Goal: Transaction & Acquisition: Purchase product/service

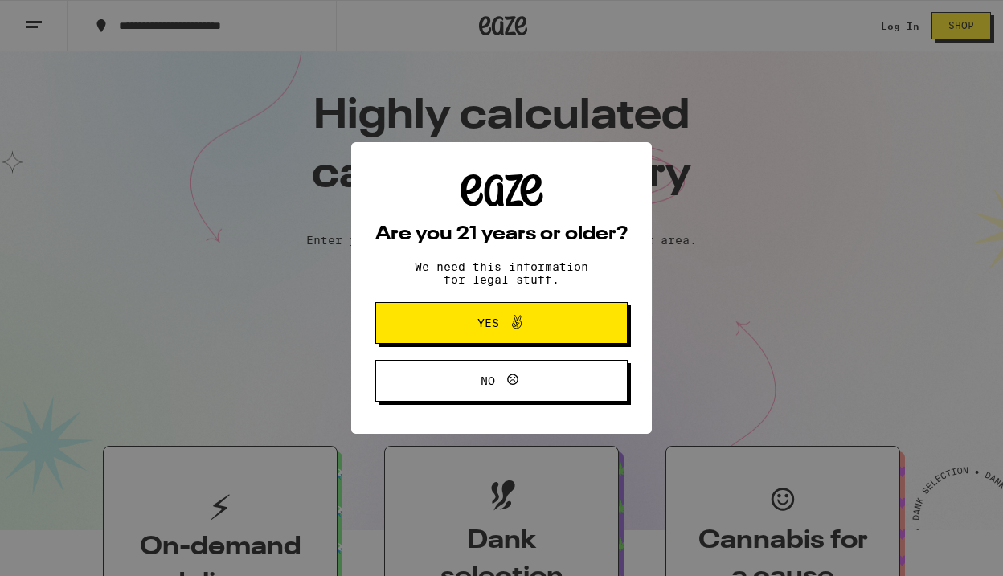
click at [512, 324] on icon at bounding box center [516, 322] width 19 height 19
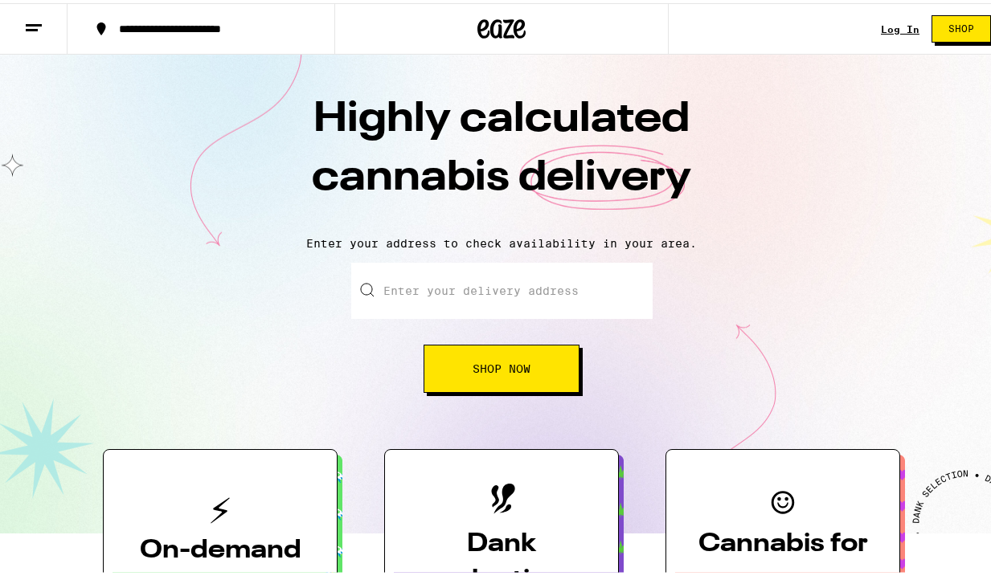
click at [890, 29] on link "Log In" at bounding box center [900, 26] width 39 height 10
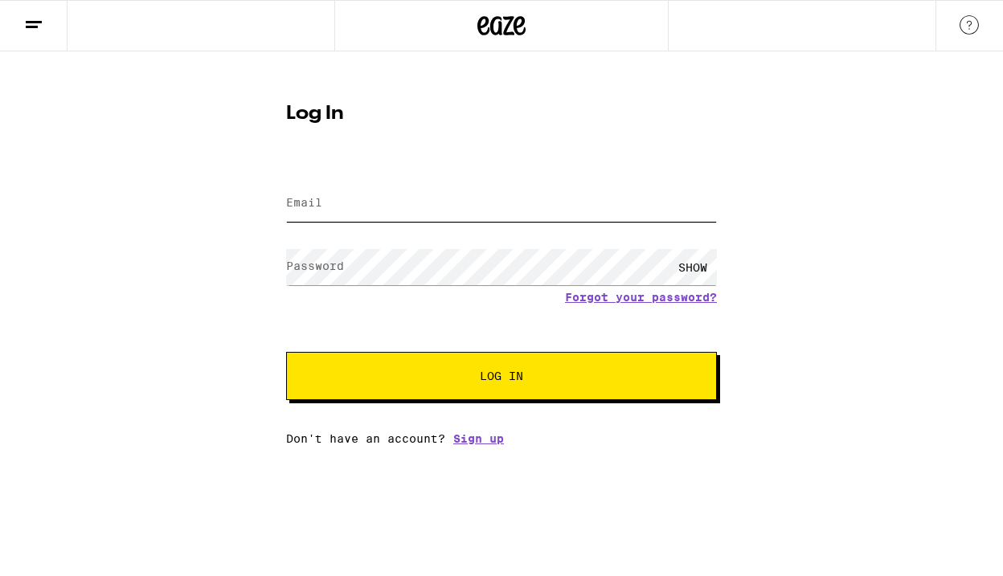
type input "[EMAIL_ADDRESS][DOMAIN_NAME]"
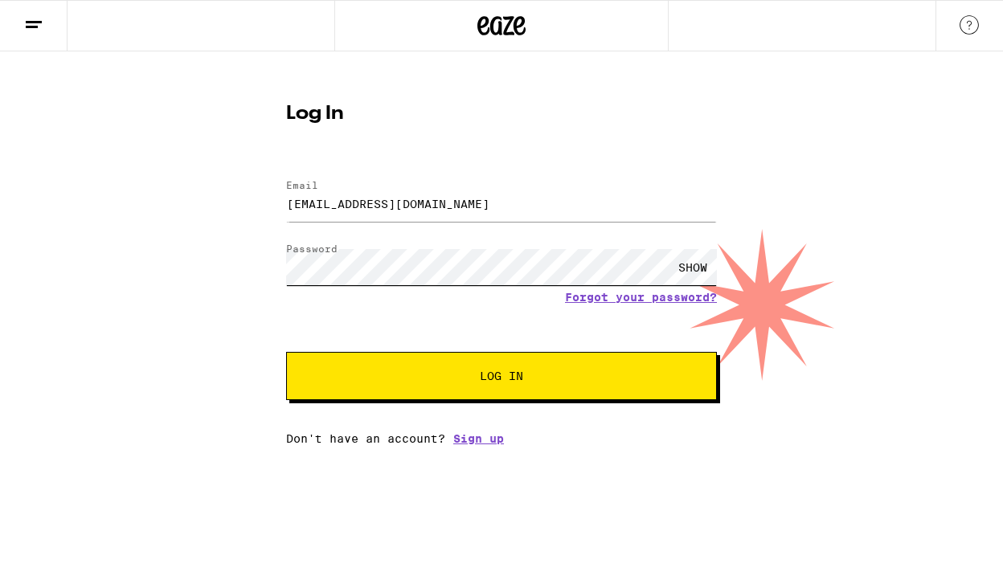
click at [501, 378] on button "Log In" at bounding box center [501, 376] width 431 height 48
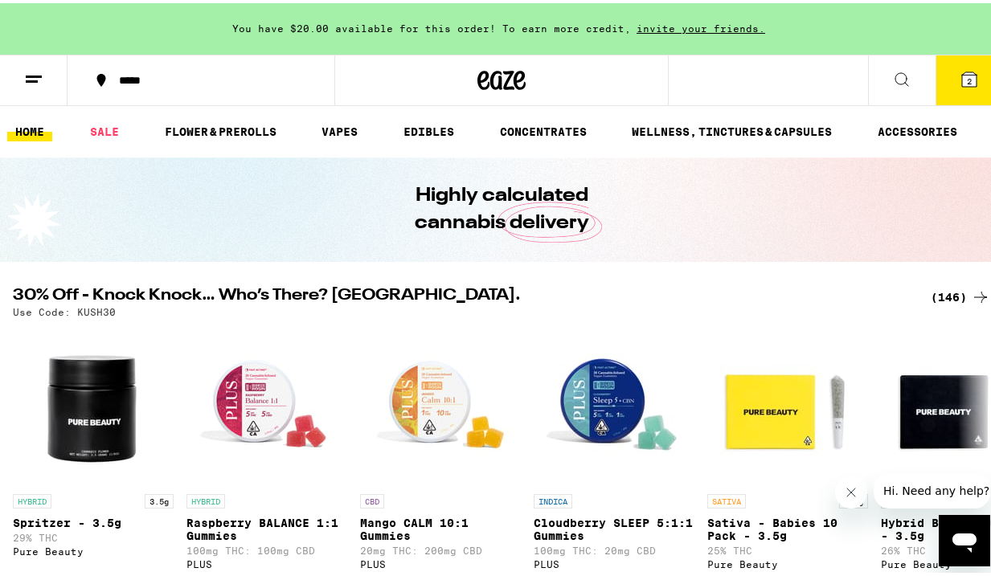
click at [964, 85] on icon at bounding box center [968, 76] width 19 height 19
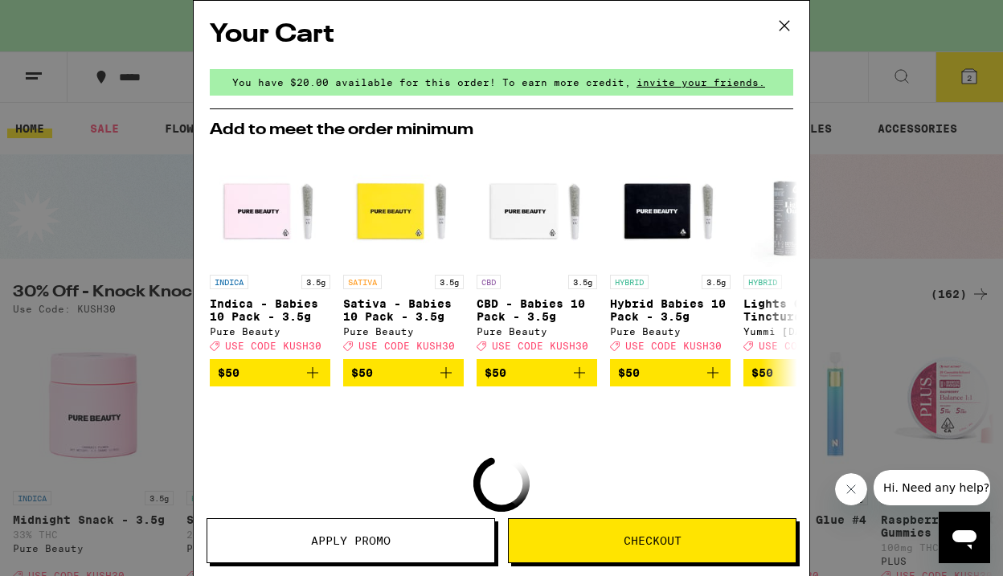
click at [789, 25] on icon at bounding box center [784, 26] width 24 height 24
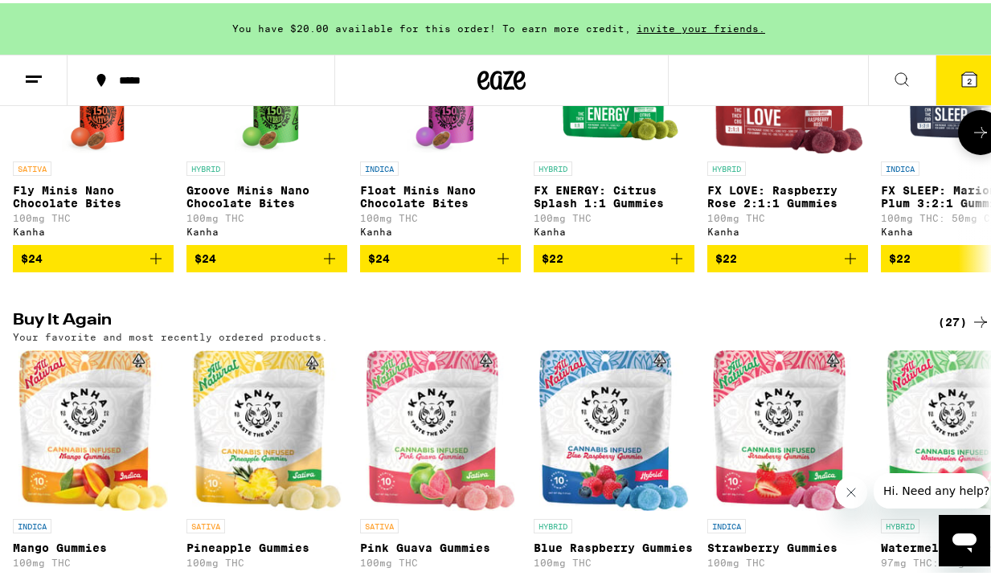
scroll to position [1239, 0]
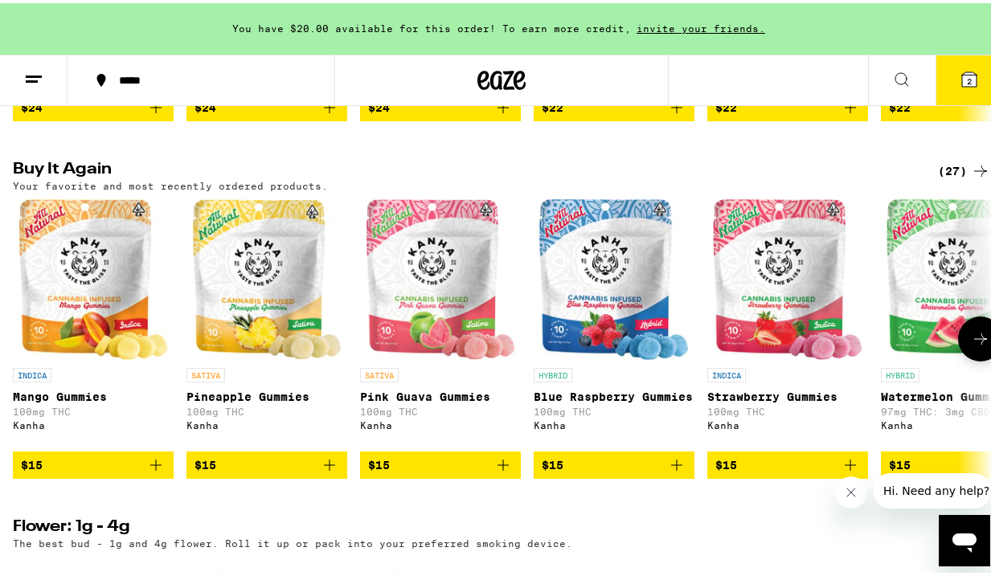
click at [976, 345] on icon at bounding box center [980, 335] width 19 height 19
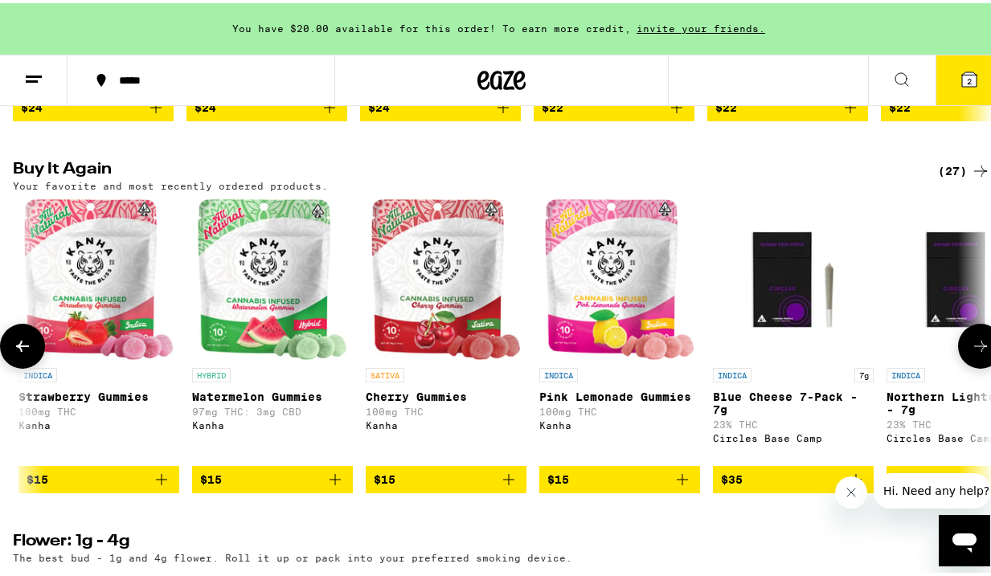
scroll to position [0, 790]
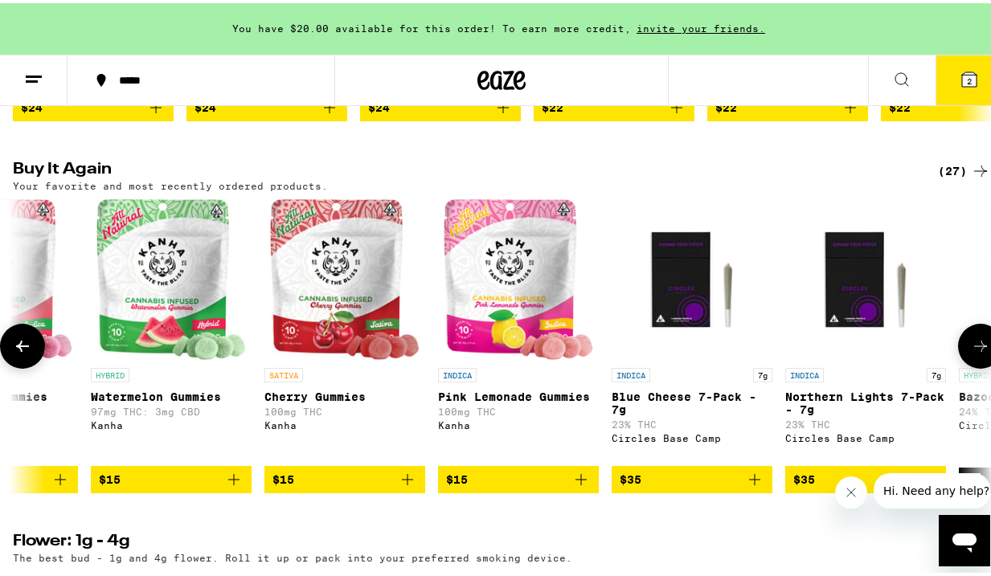
click at [971, 353] on icon at bounding box center [980, 342] width 19 height 19
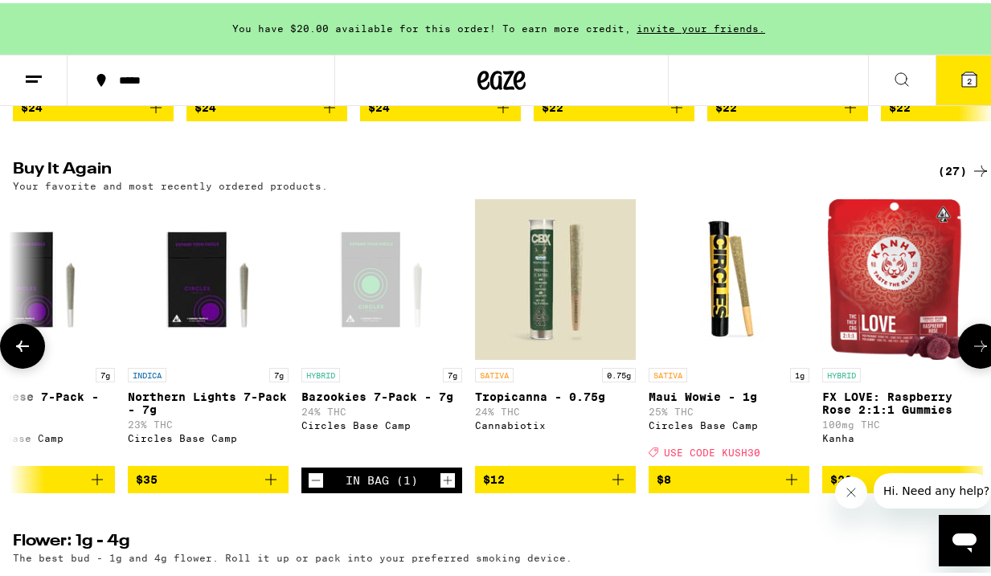
scroll to position [0, 1580]
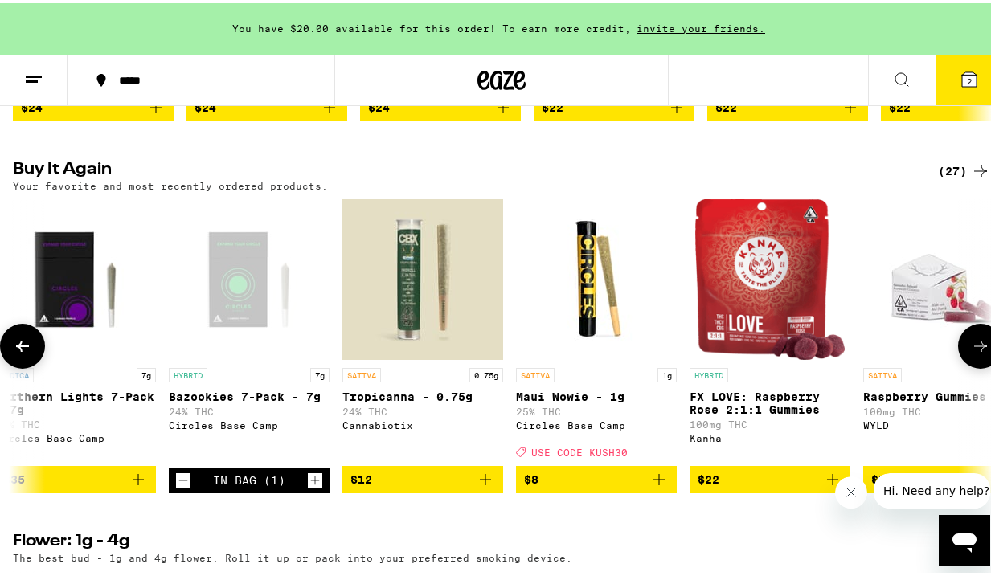
click at [32, 366] on button at bounding box center [22, 343] width 45 height 45
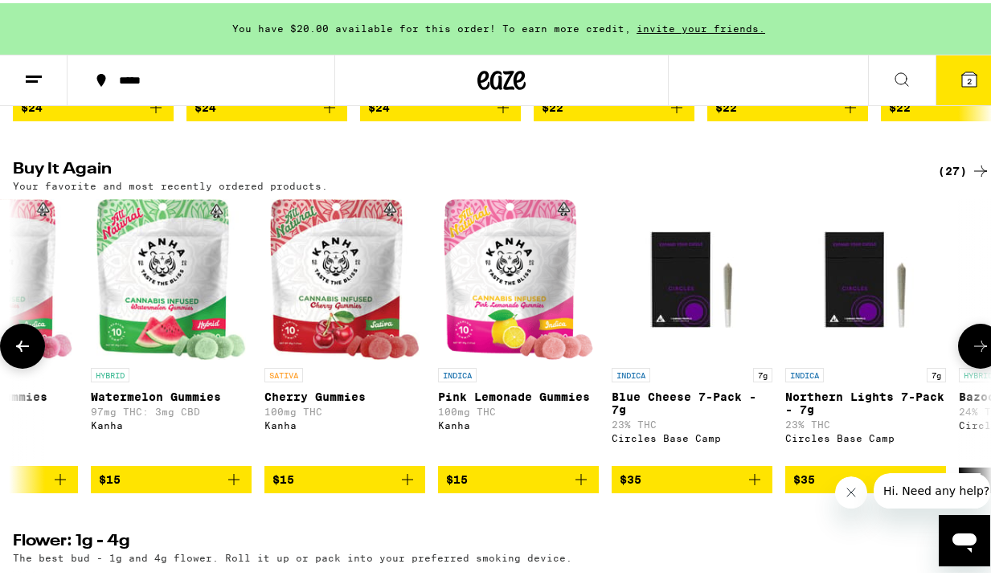
click at [583, 486] on icon "Add to bag" at bounding box center [580, 476] width 19 height 19
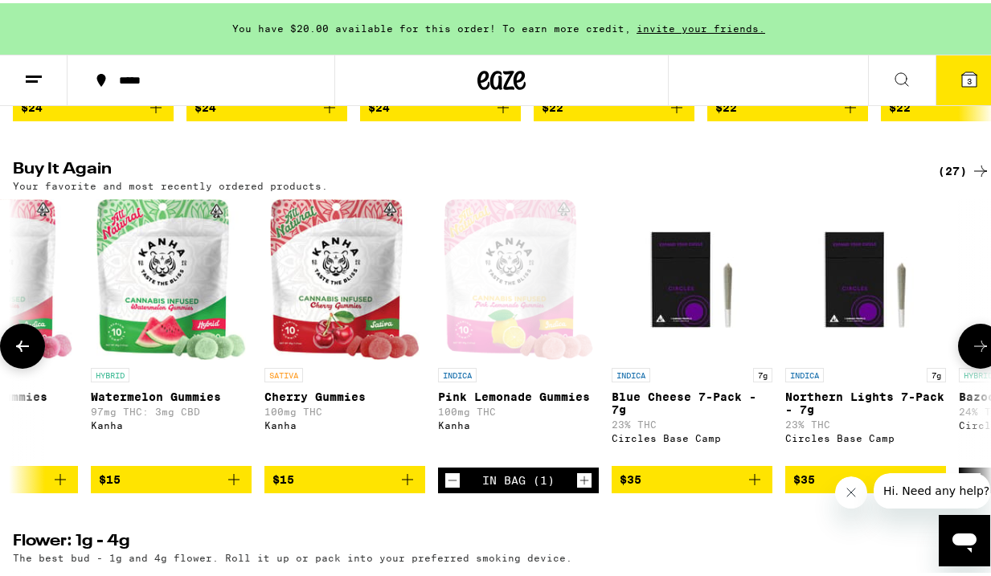
click at [411, 486] on icon "Add to bag" at bounding box center [407, 476] width 19 height 19
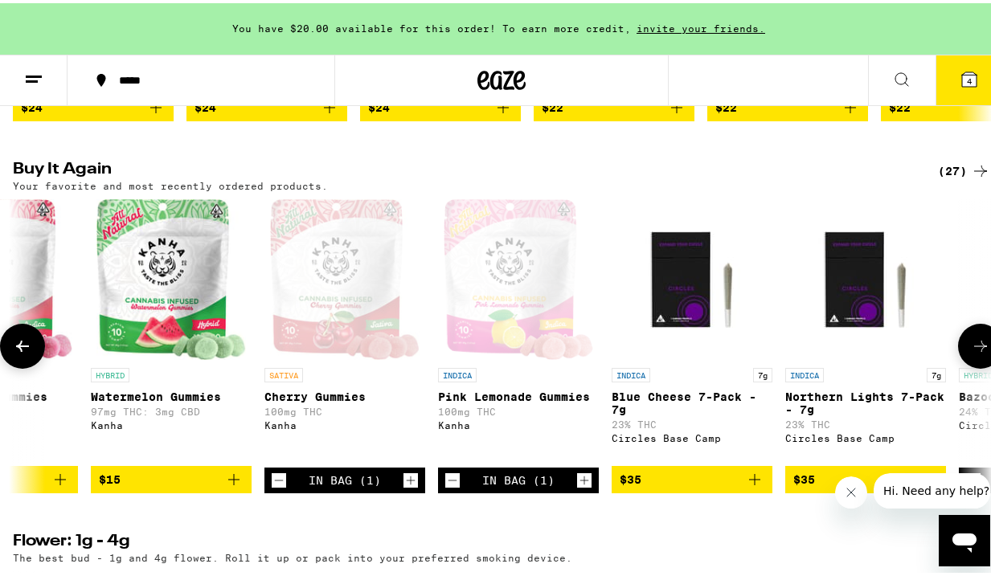
click at [237, 486] on icon "Add to bag" at bounding box center [233, 476] width 19 height 19
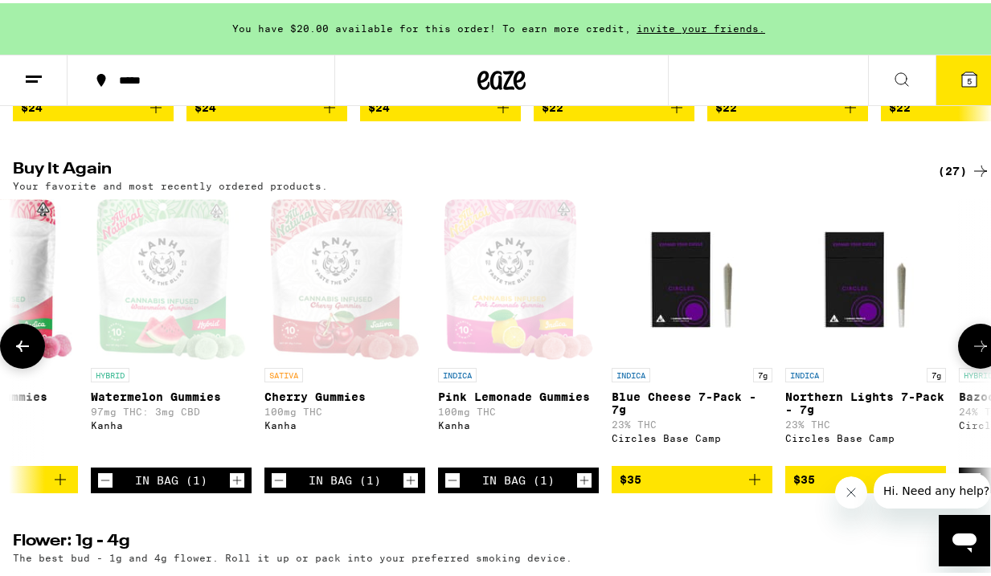
scroll to position [1265, 0]
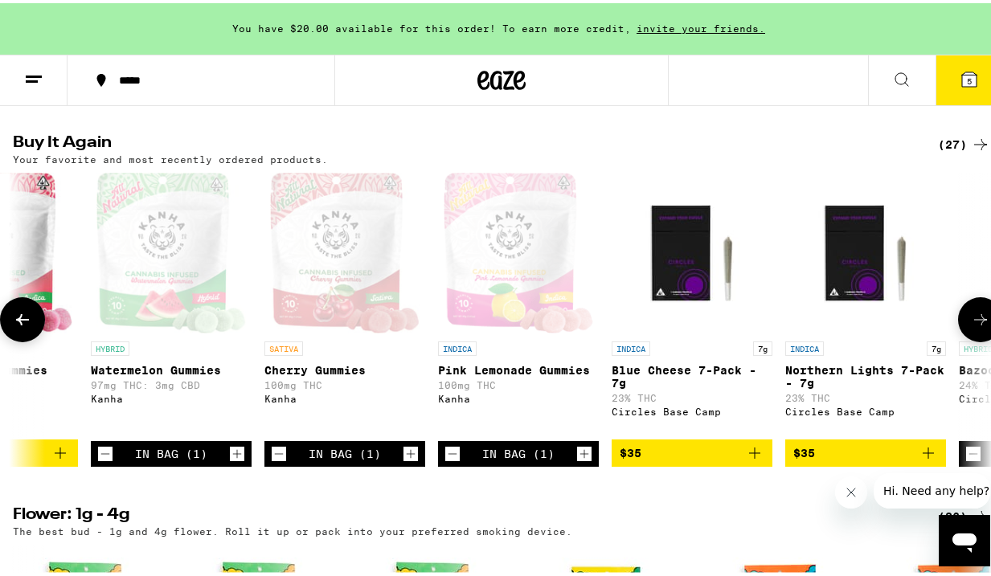
click at [13, 326] on icon at bounding box center [22, 316] width 19 height 19
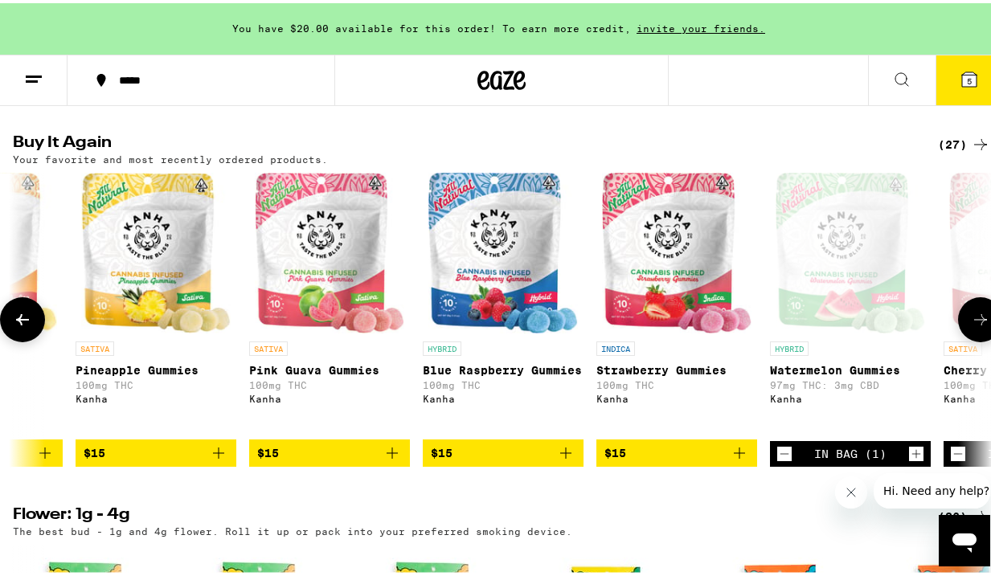
scroll to position [0, 0]
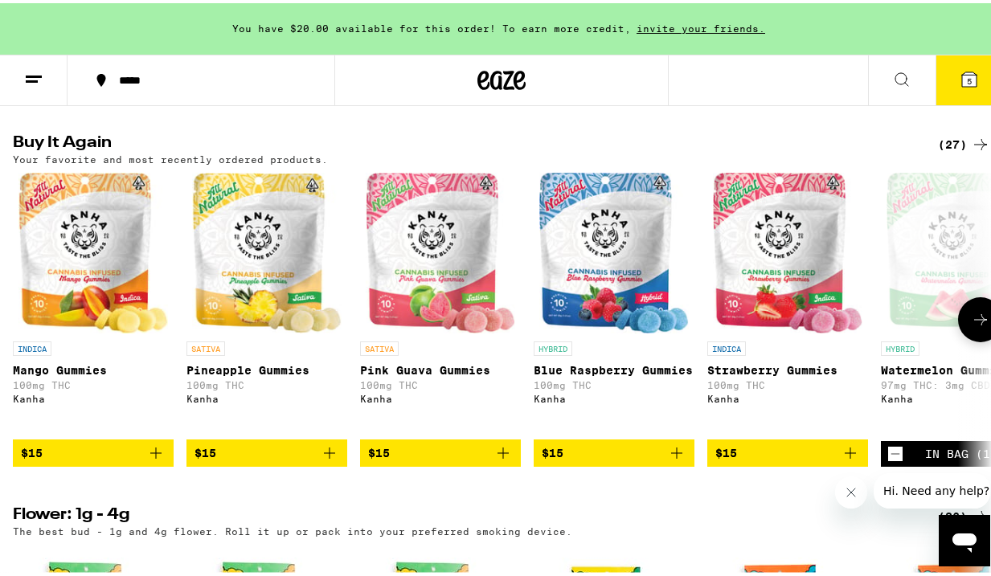
click at [505, 460] on icon "Add to bag" at bounding box center [502, 449] width 19 height 19
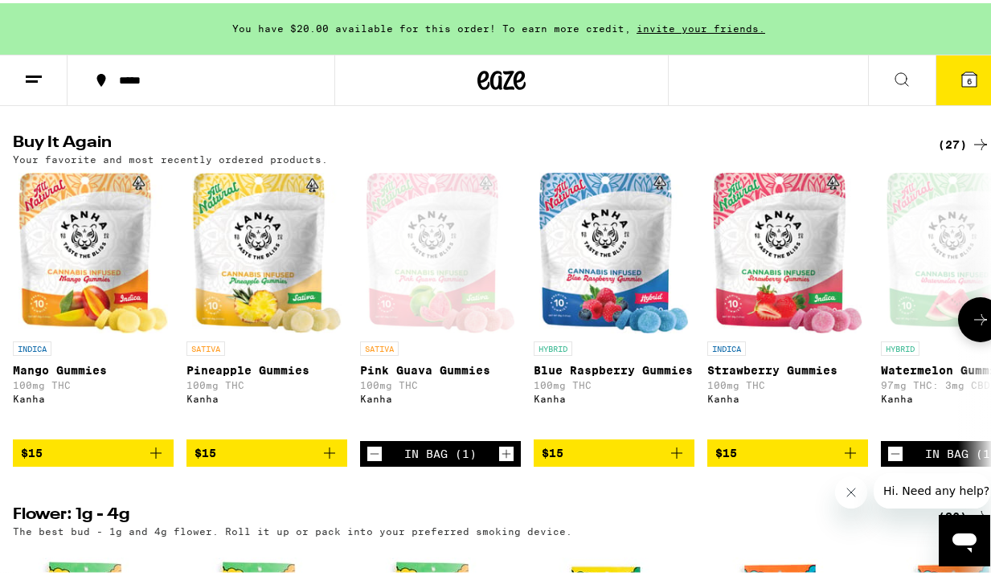
click at [159, 456] on icon "Add to bag" at bounding box center [155, 449] width 11 height 11
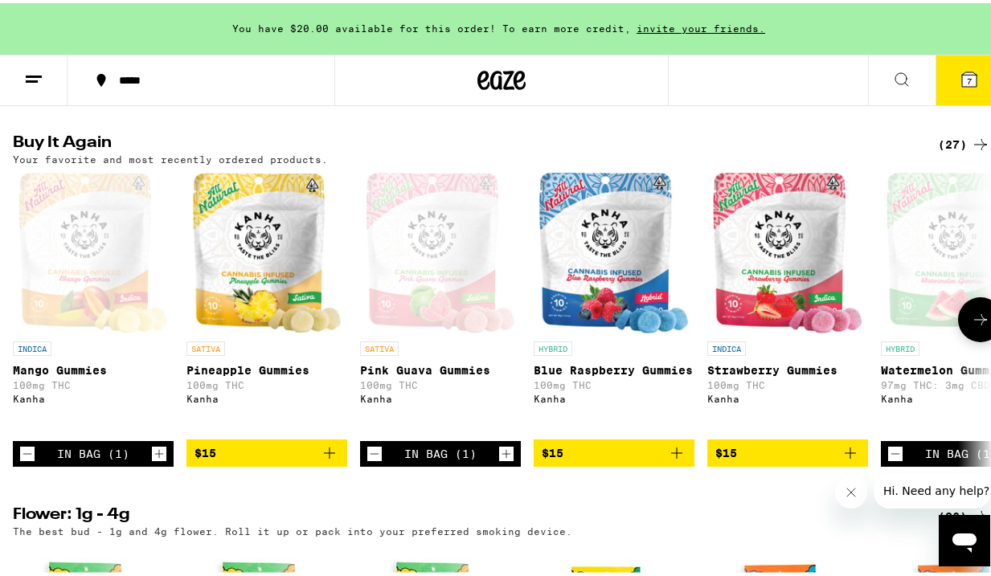
click at [971, 326] on icon at bounding box center [980, 316] width 19 height 19
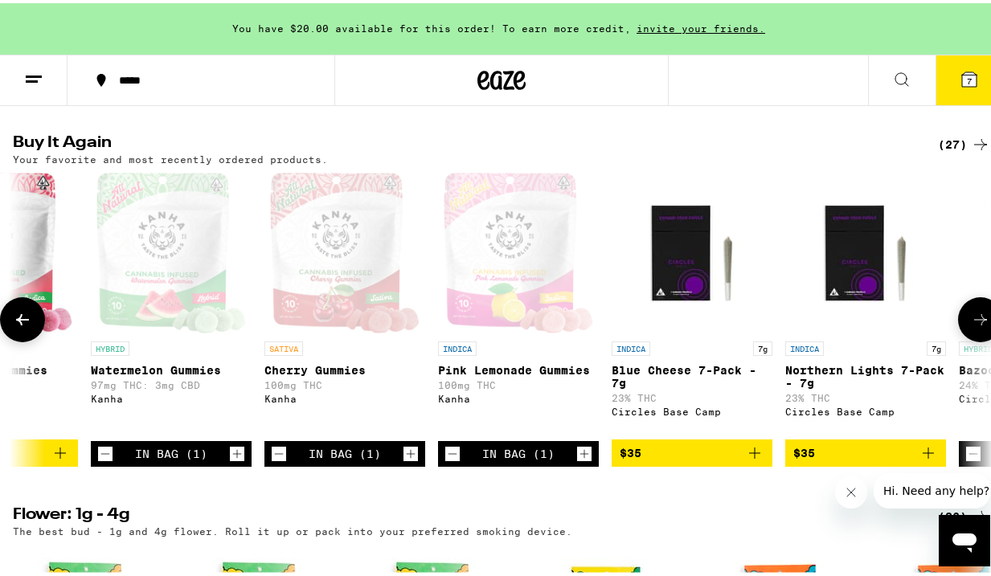
click at [971, 326] on icon at bounding box center [980, 316] width 19 height 19
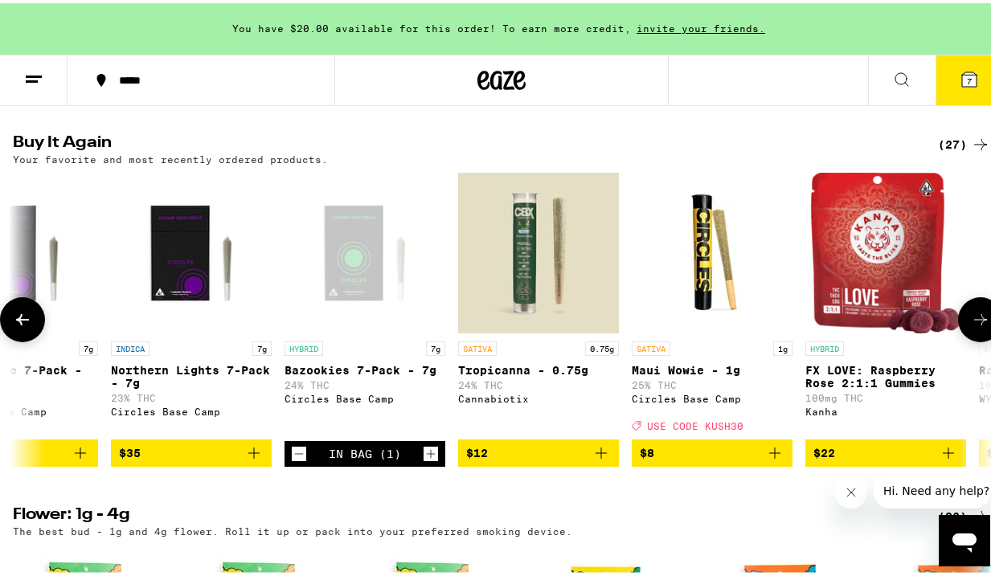
scroll to position [0, 1580]
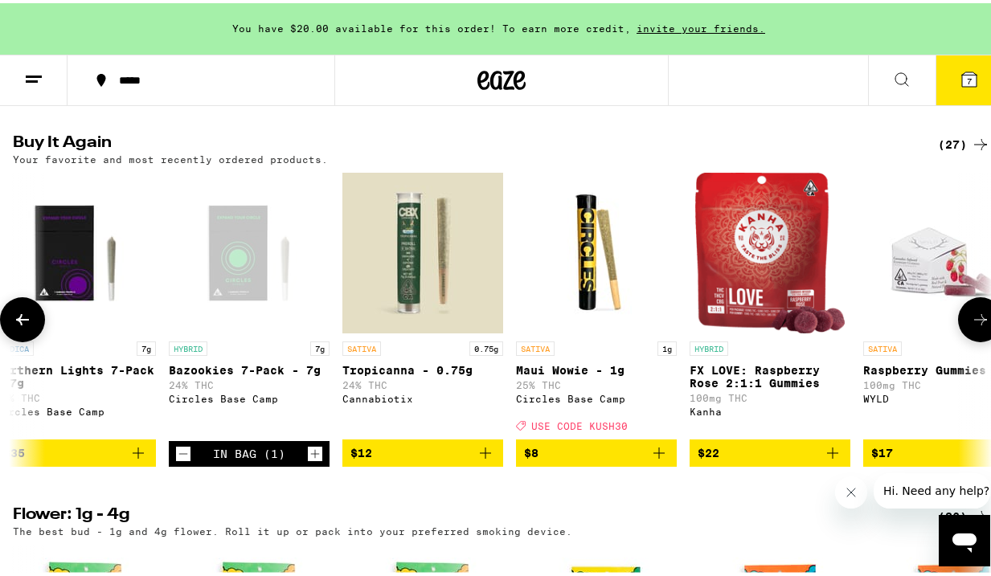
click at [22, 326] on icon at bounding box center [22, 316] width 19 height 19
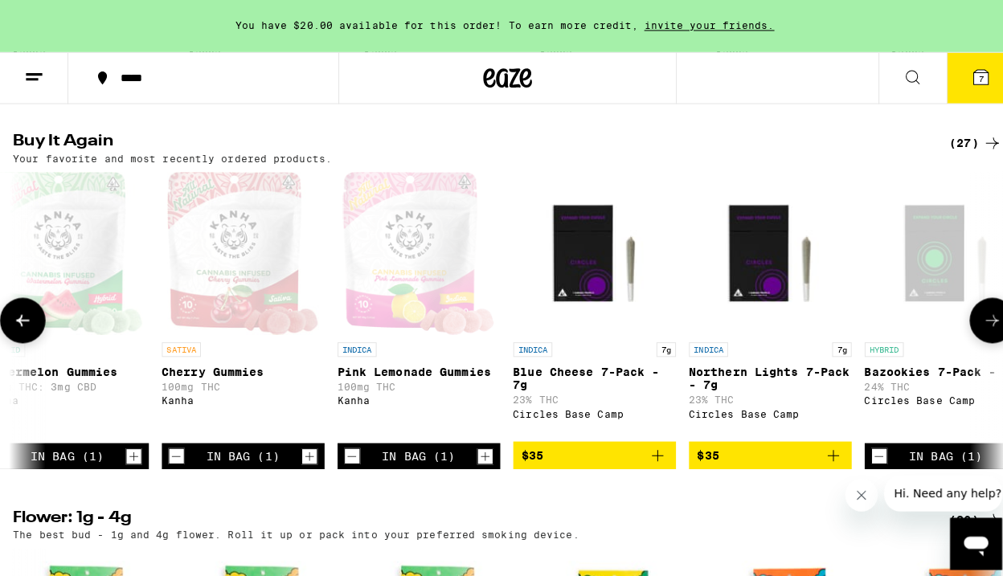
scroll to position [0, 790]
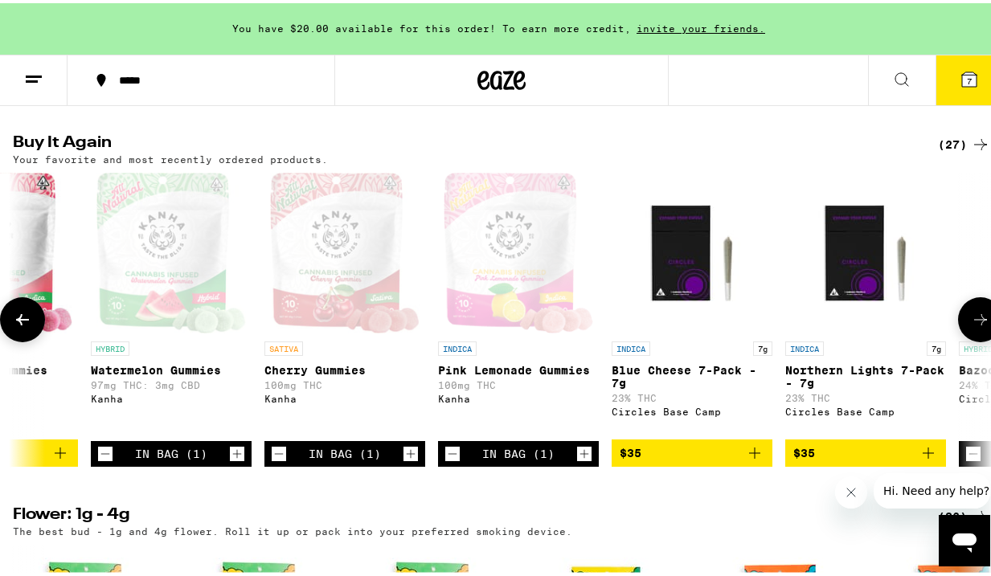
click at [755, 460] on icon "Add to bag" at bounding box center [754, 449] width 19 height 19
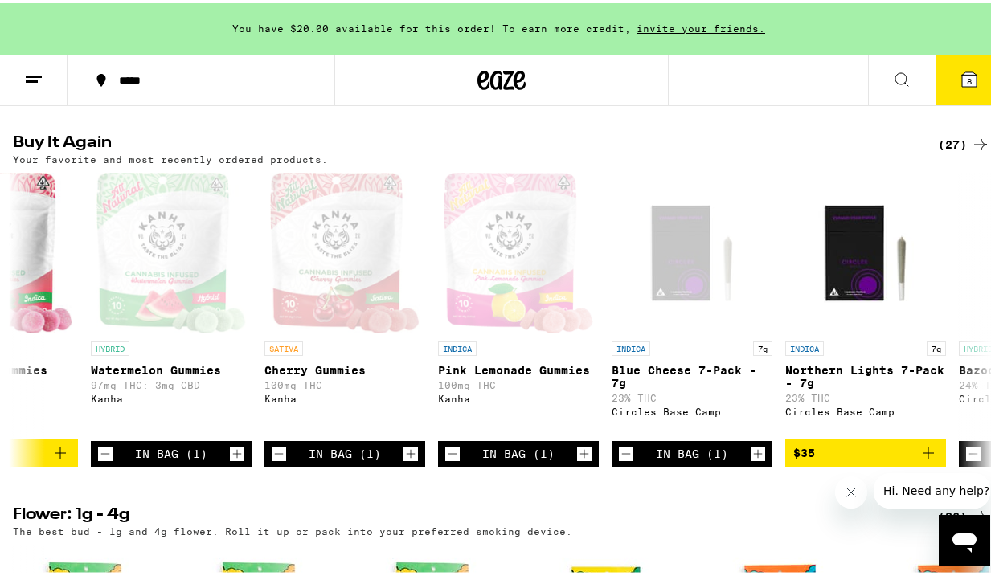
click at [938, 79] on button "8" at bounding box center [968, 77] width 67 height 50
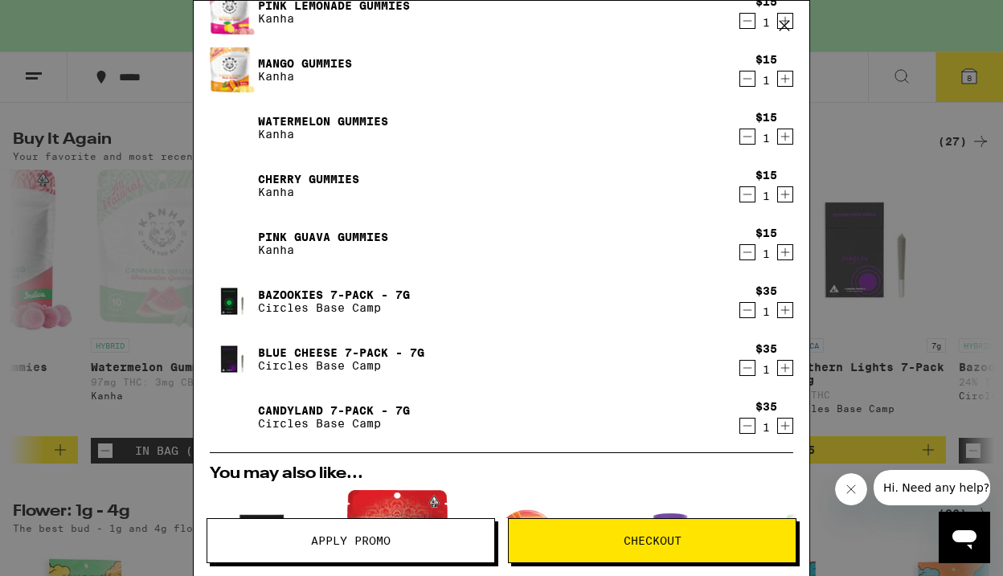
scroll to position [148, 0]
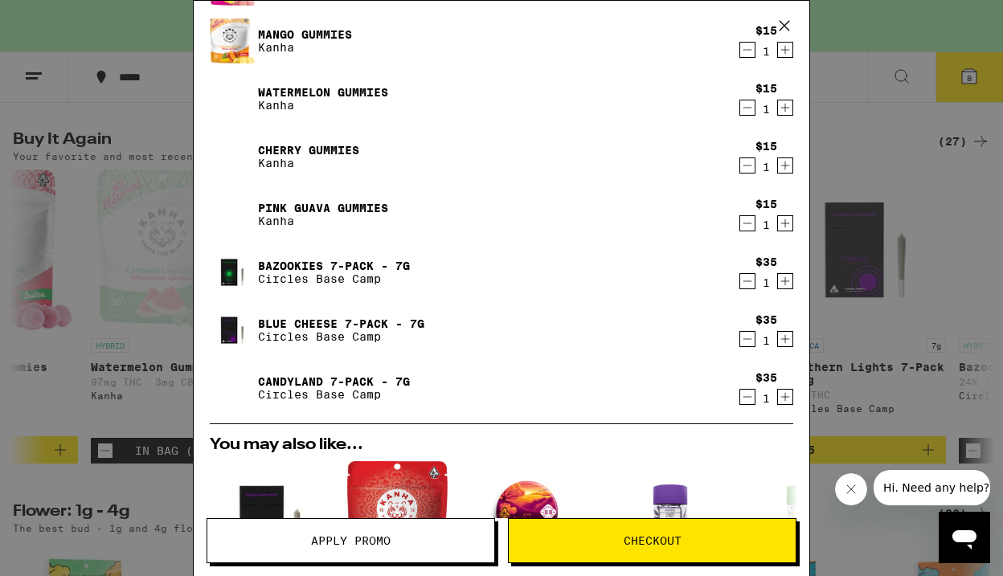
click at [740, 342] on icon "Decrement" at bounding box center [747, 338] width 14 height 19
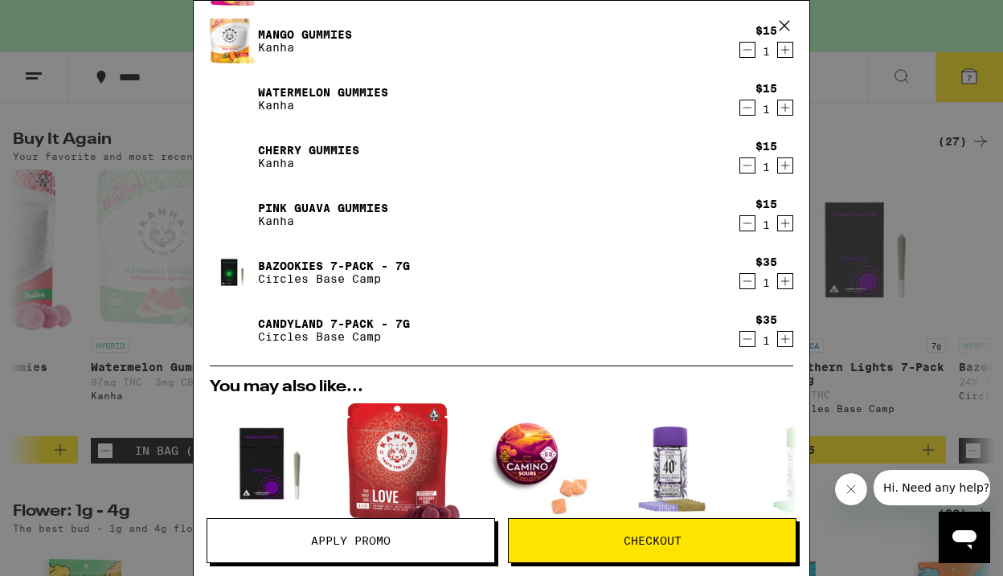
click at [740, 280] on icon "Decrement" at bounding box center [747, 281] width 14 height 19
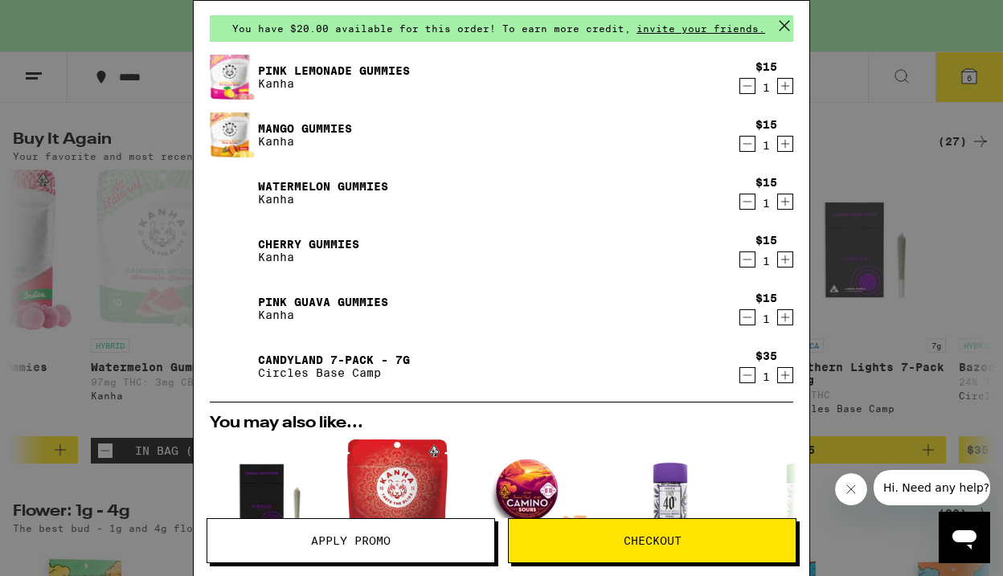
scroll to position [0, 0]
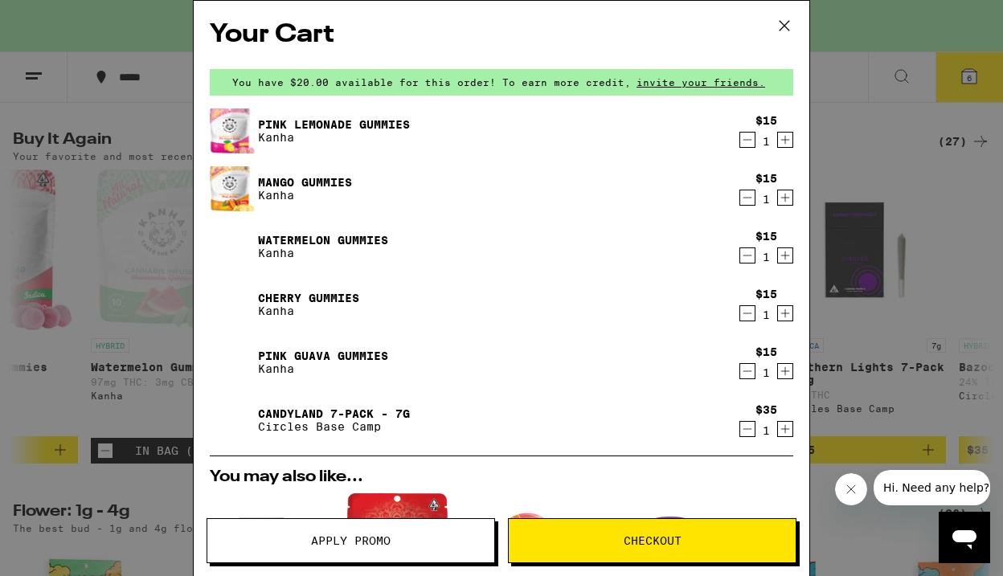
click at [740, 143] on icon "Decrement" at bounding box center [747, 139] width 14 height 19
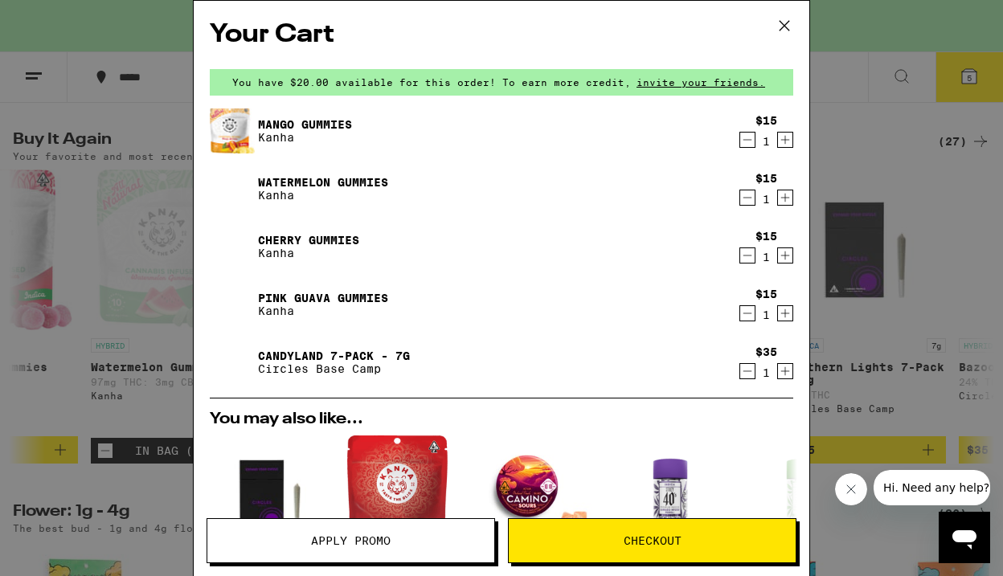
click at [141, 272] on div "Your Cart You have $20.00 available for this order! To earn more credit, invite…" at bounding box center [501, 288] width 1003 height 576
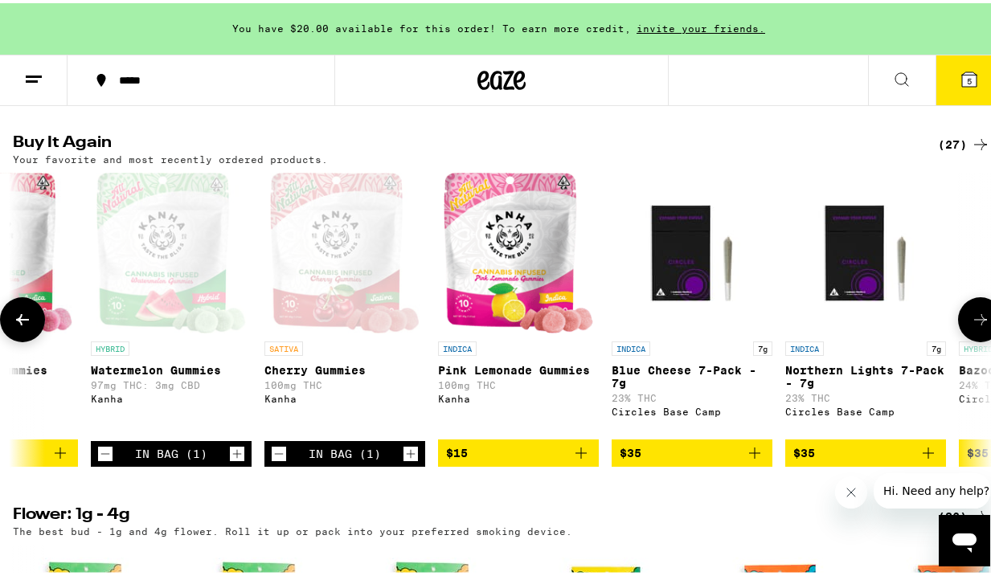
click at [22, 326] on icon at bounding box center [22, 316] width 19 height 19
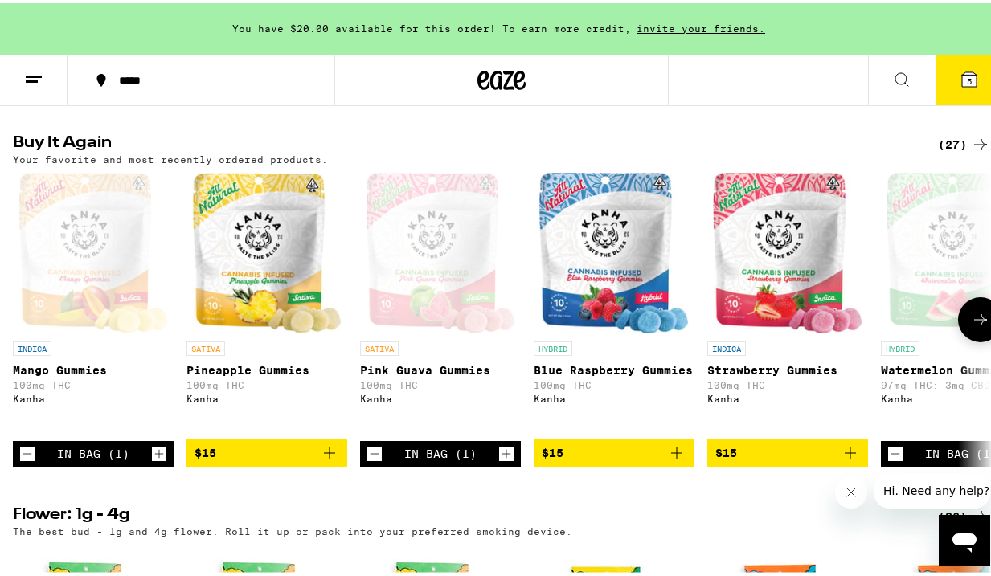
click at [958, 339] on button at bounding box center [980, 316] width 45 height 45
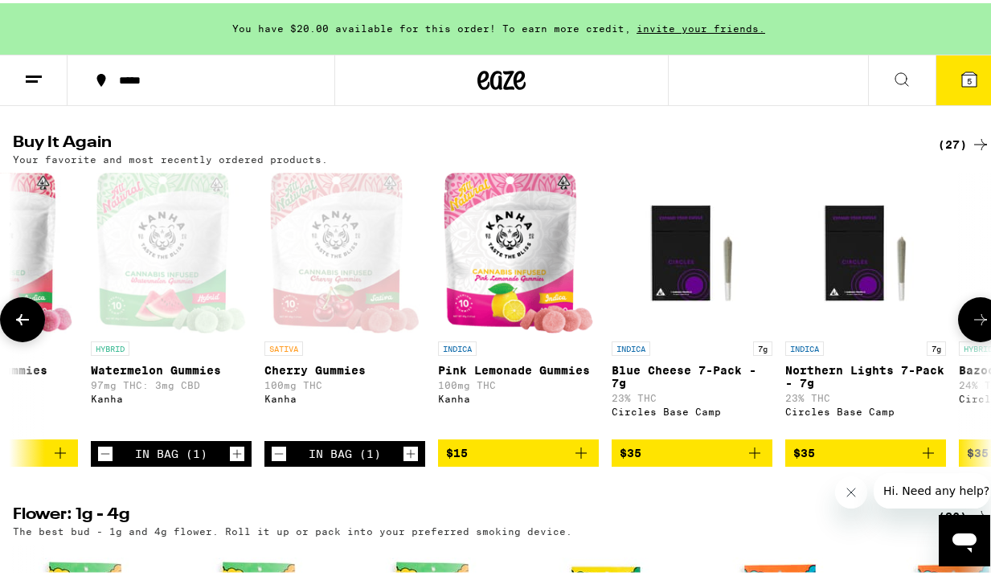
click at [958, 339] on button at bounding box center [980, 316] width 45 height 45
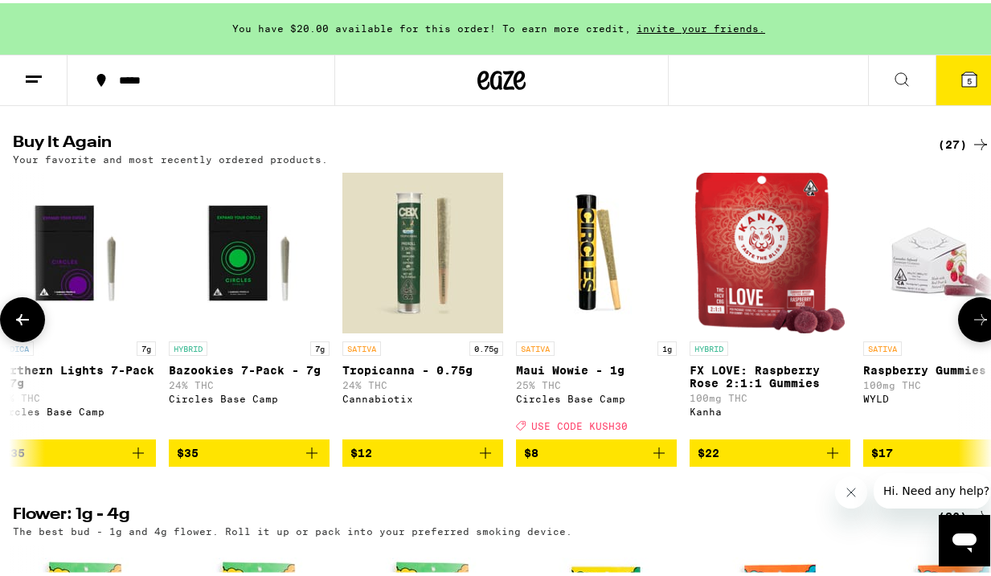
click at [958, 339] on button at bounding box center [980, 316] width 45 height 45
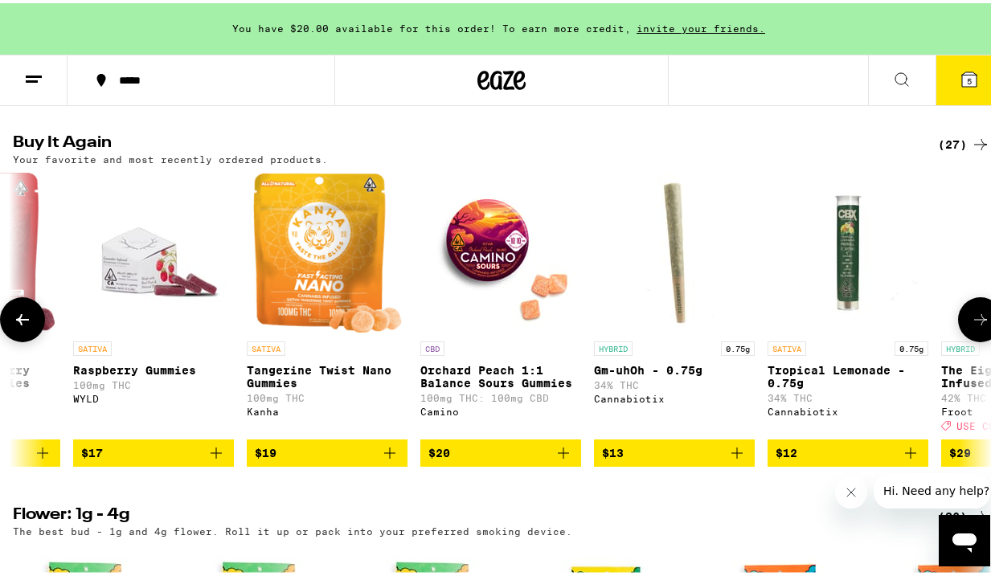
scroll to position [0, 0]
click at [958, 339] on button at bounding box center [980, 316] width 45 height 45
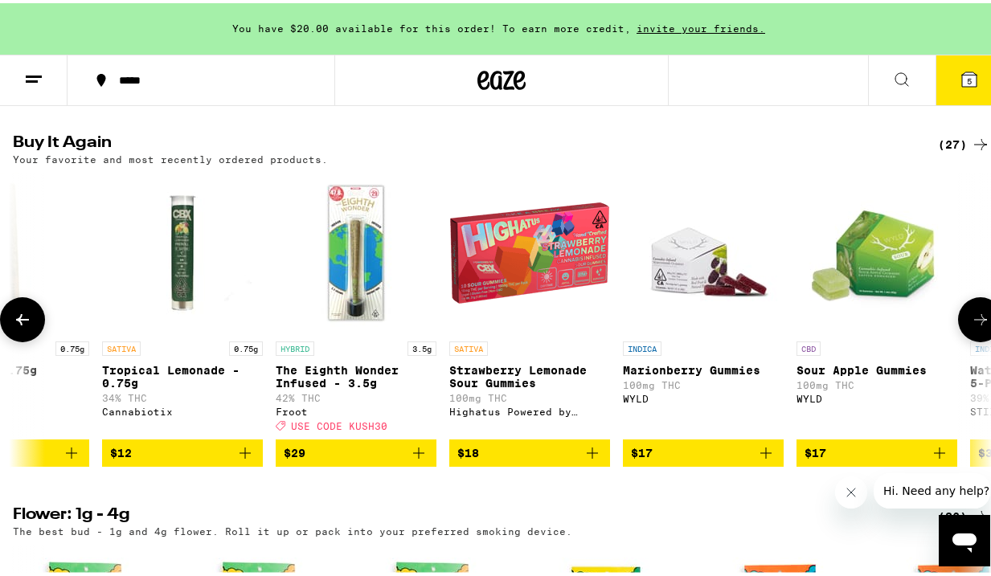
scroll to position [0, 3159]
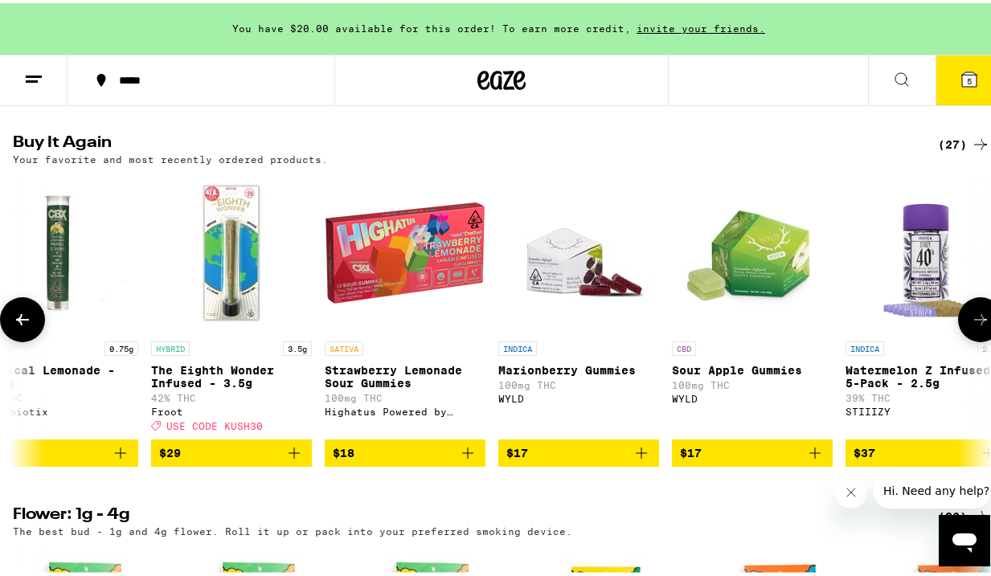
click at [20, 322] on icon at bounding box center [22, 316] width 13 height 11
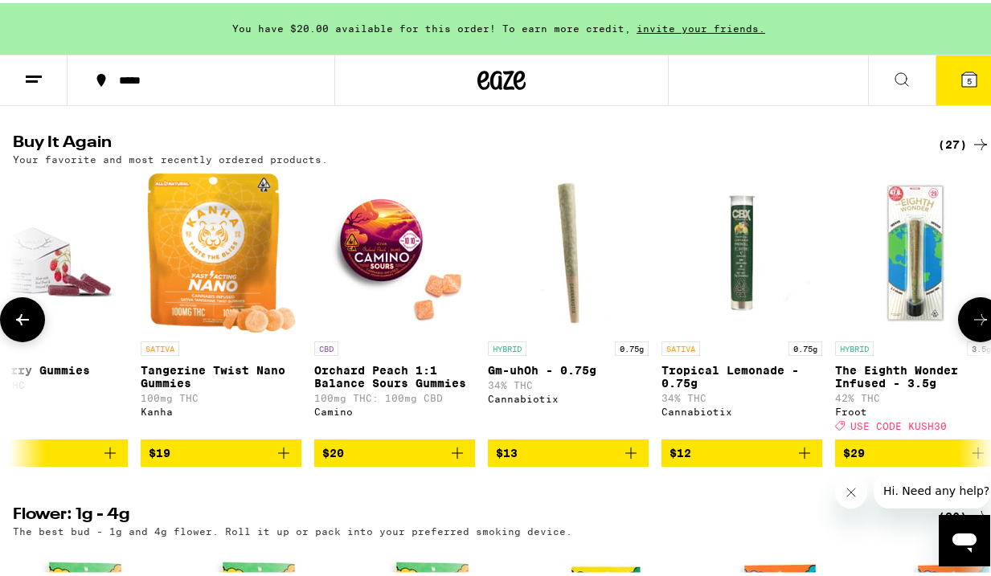
scroll to position [0, 2369]
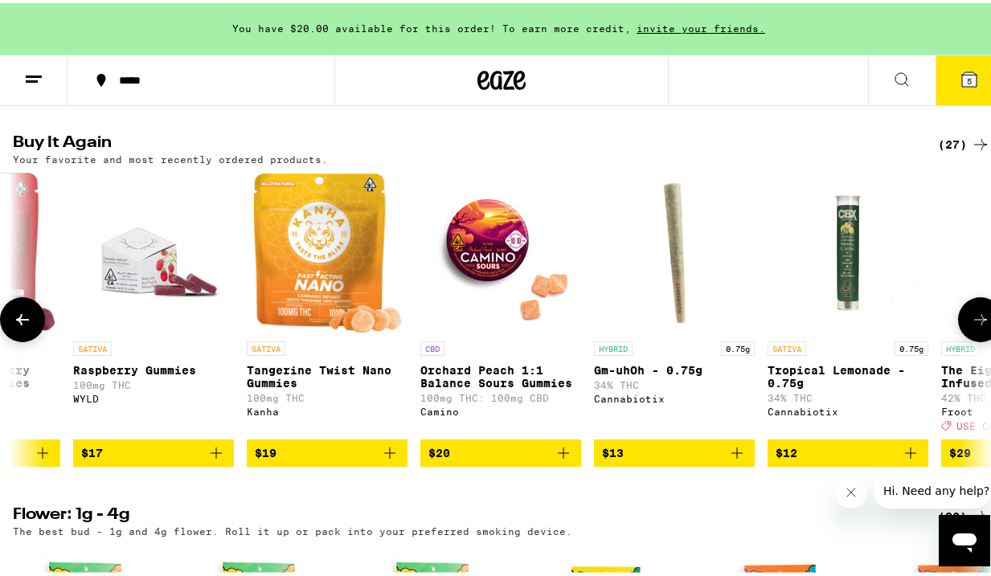
click at [31, 326] on icon at bounding box center [22, 316] width 19 height 19
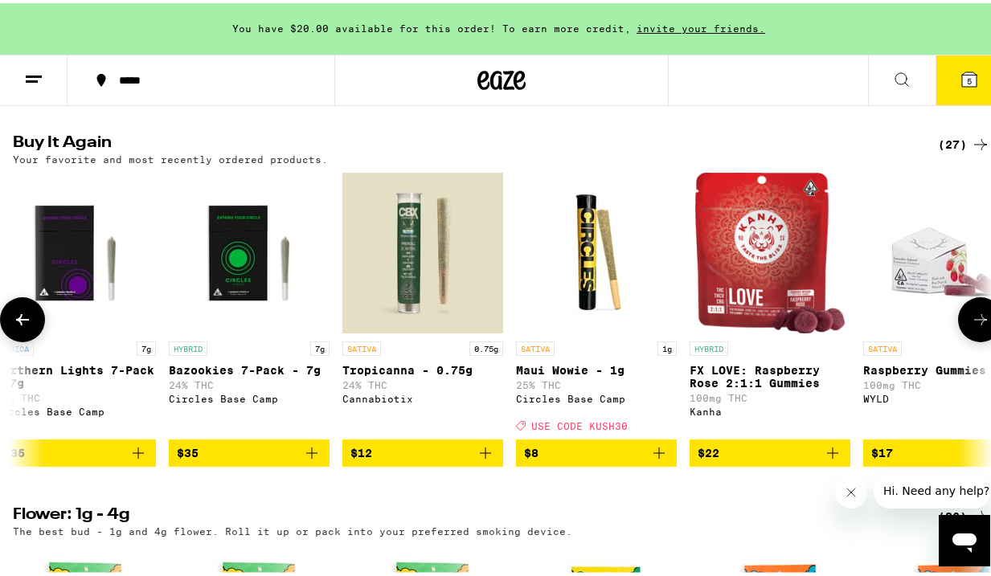
click at [18, 326] on icon at bounding box center [22, 316] width 19 height 19
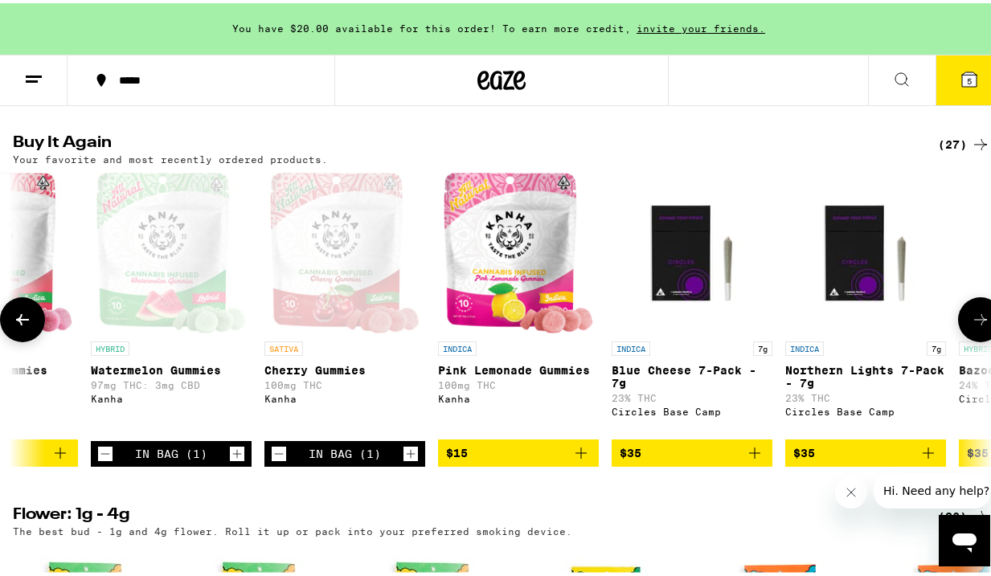
click at [18, 326] on icon at bounding box center [22, 316] width 19 height 19
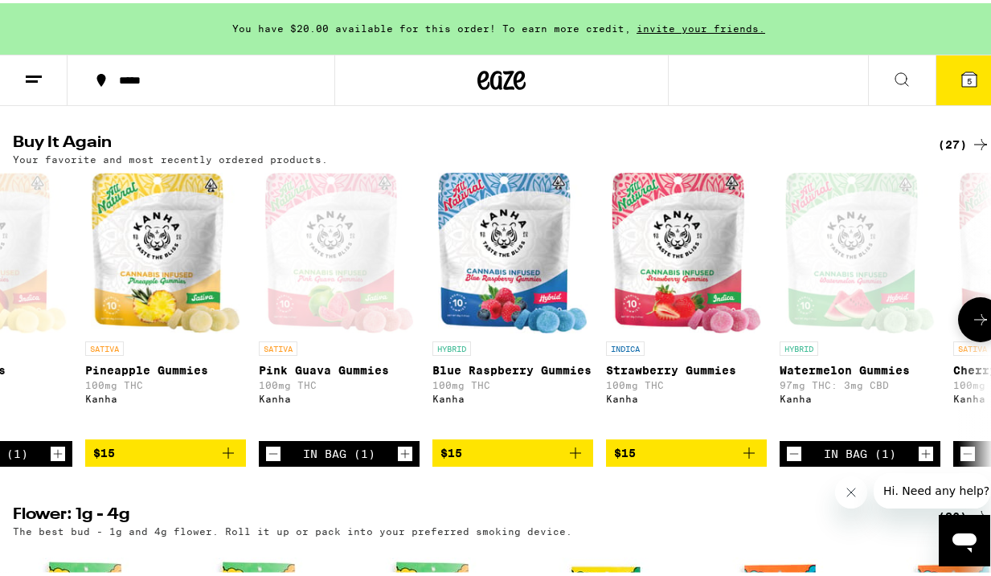
scroll to position [0, 0]
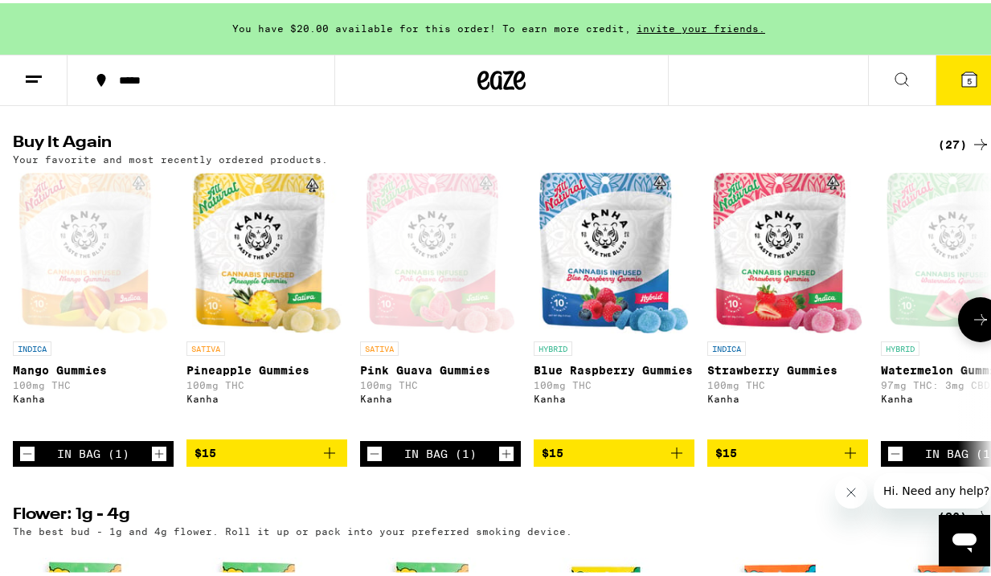
click at [971, 326] on icon at bounding box center [980, 316] width 19 height 19
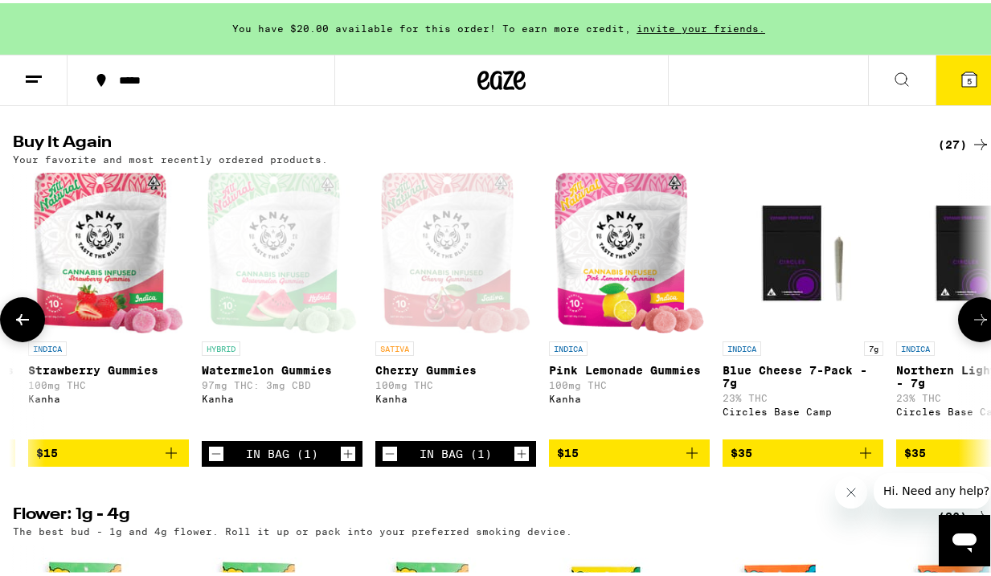
scroll to position [0, 790]
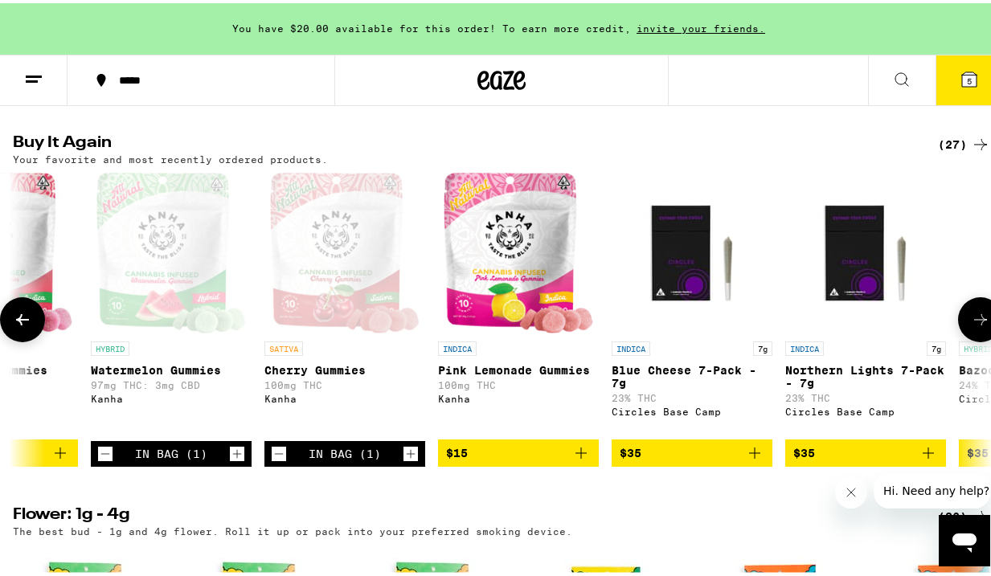
click at [958, 339] on button at bounding box center [980, 316] width 45 height 45
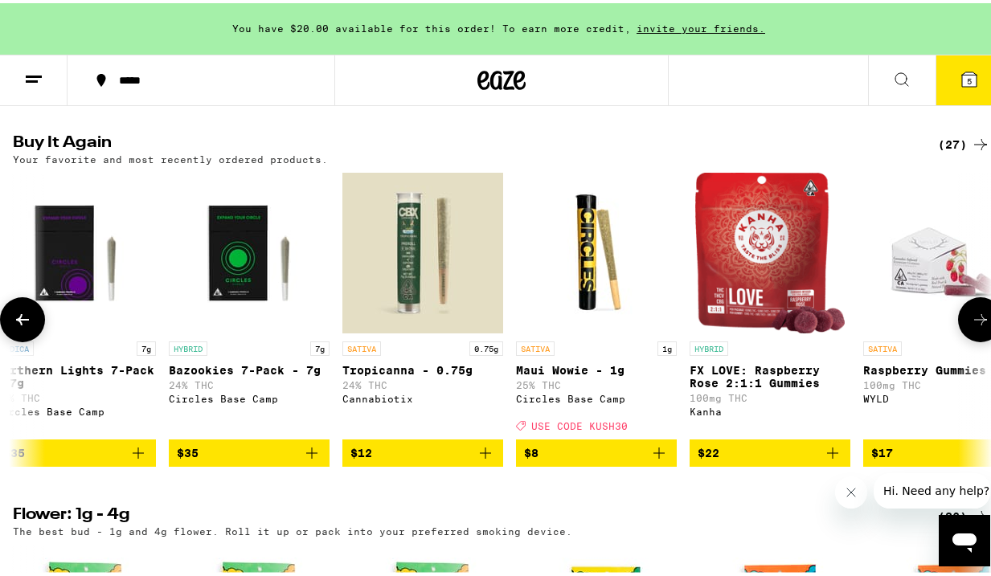
click at [29, 326] on icon at bounding box center [22, 316] width 19 height 19
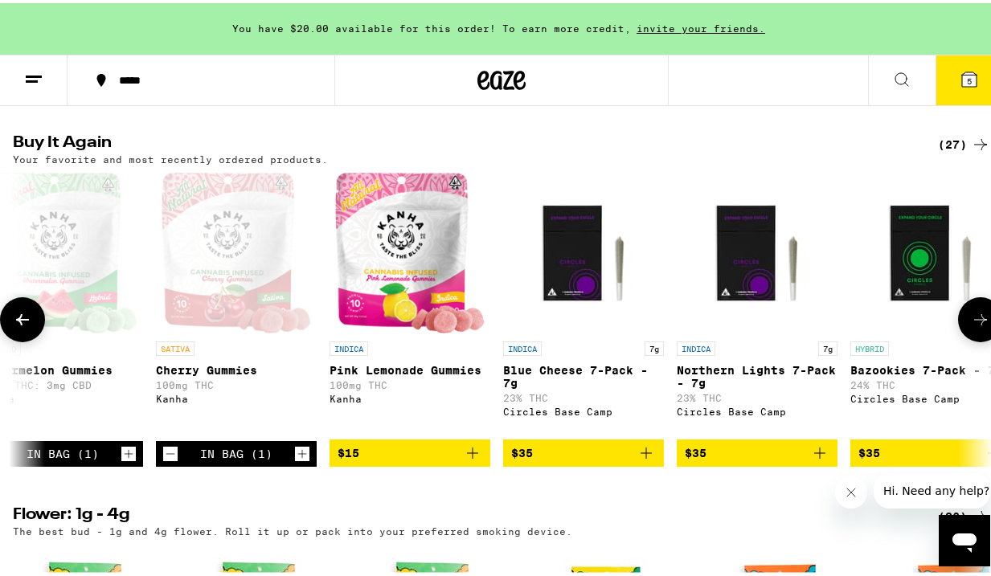
scroll to position [0, 790]
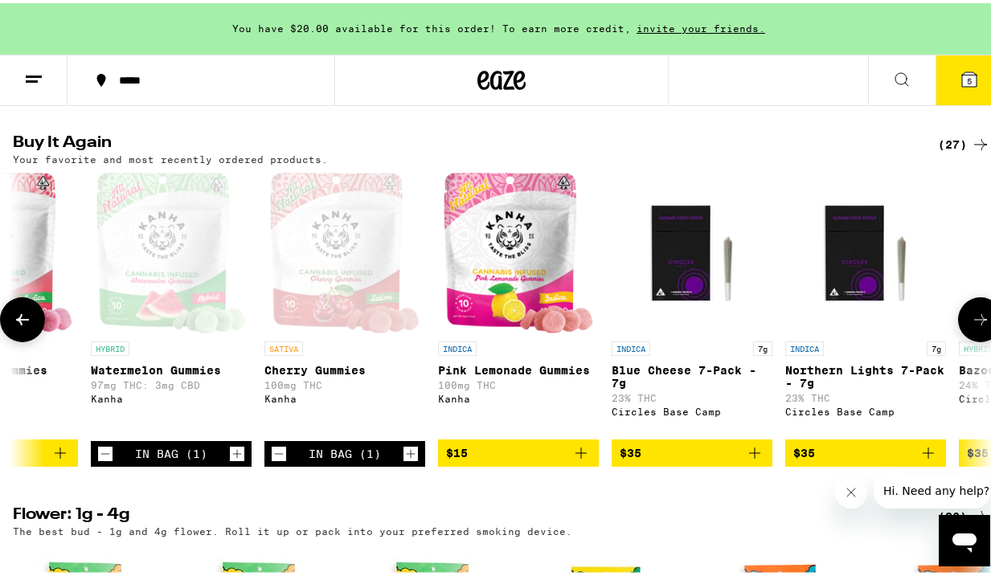
click at [29, 326] on icon at bounding box center [22, 316] width 19 height 19
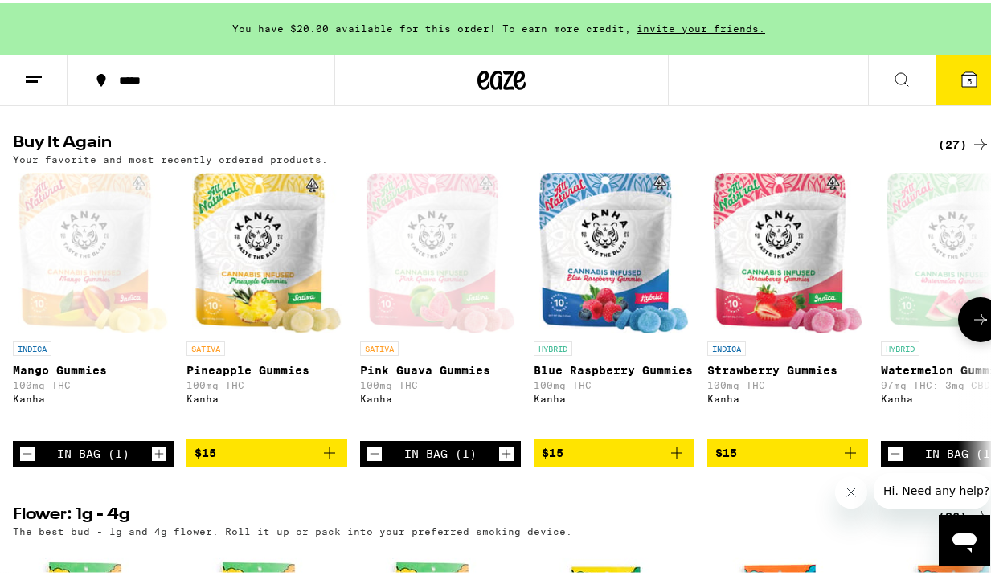
click at [675, 460] on icon "Add to bag" at bounding box center [676, 449] width 19 height 19
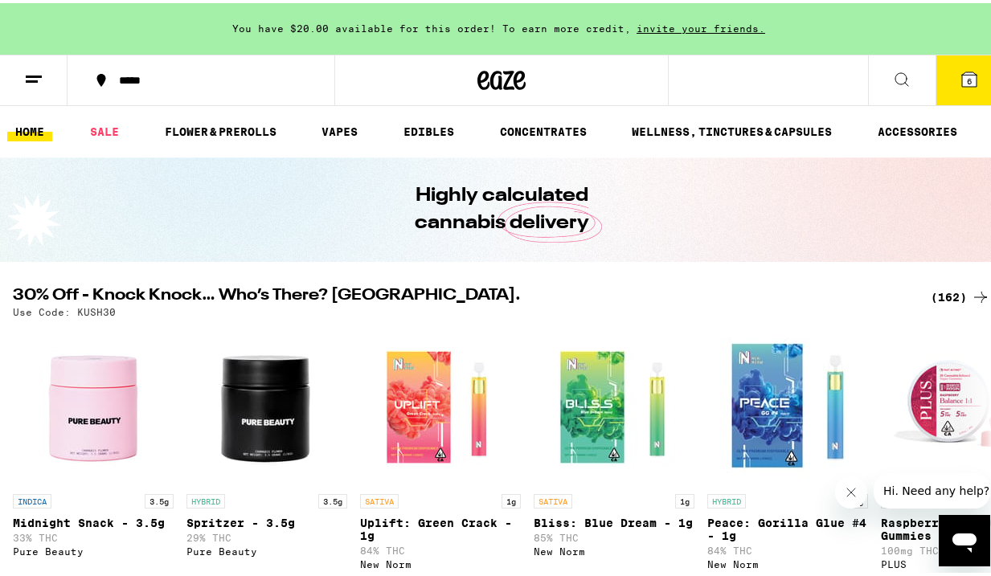
click at [963, 72] on icon at bounding box center [969, 76] width 14 height 14
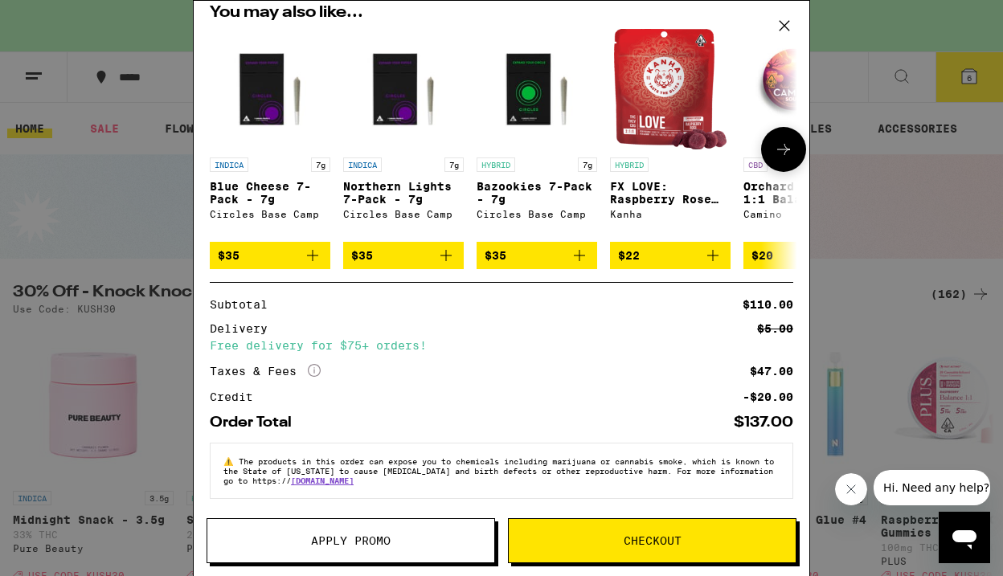
scroll to position [418, 0]
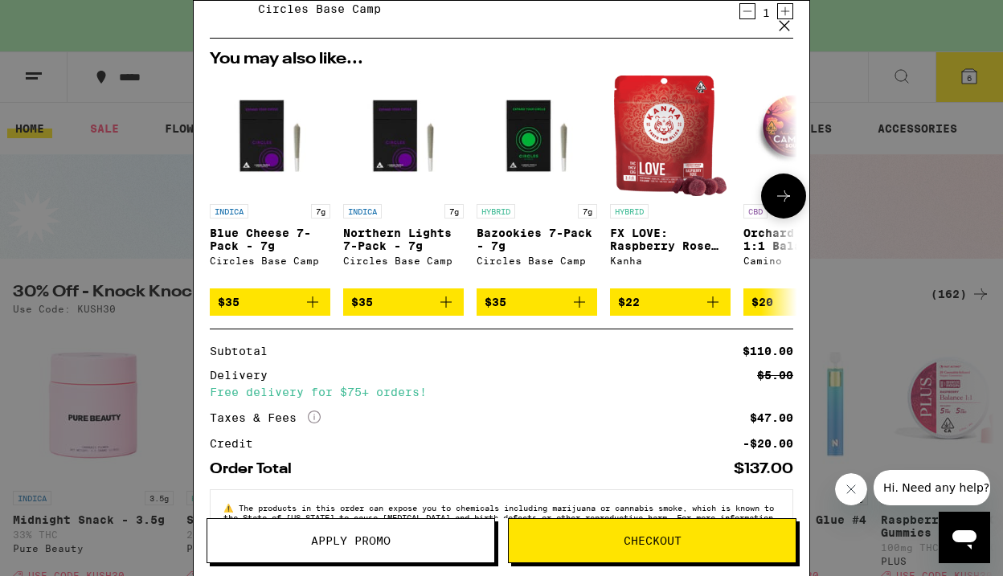
click at [774, 194] on icon at bounding box center [783, 195] width 19 height 19
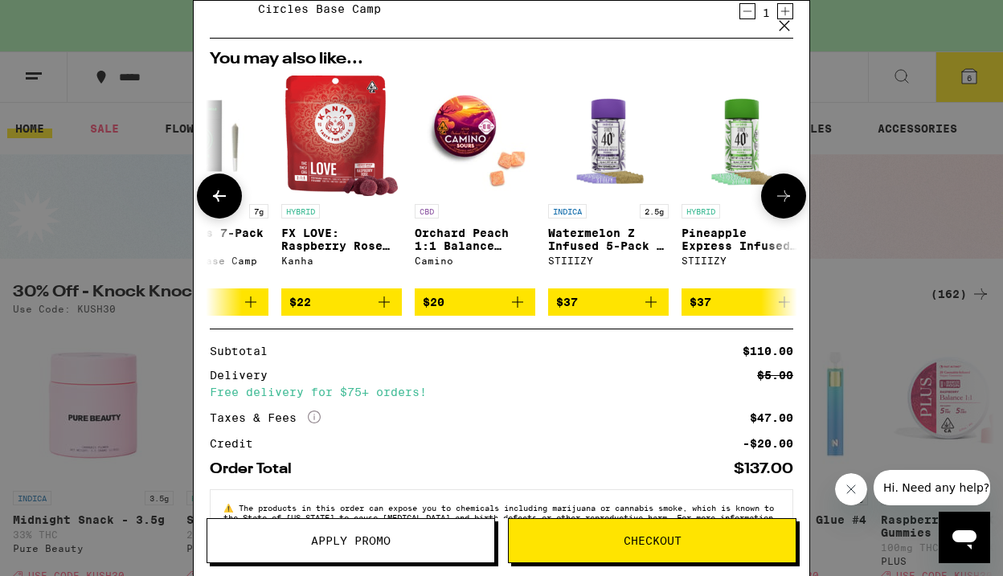
scroll to position [0, 396]
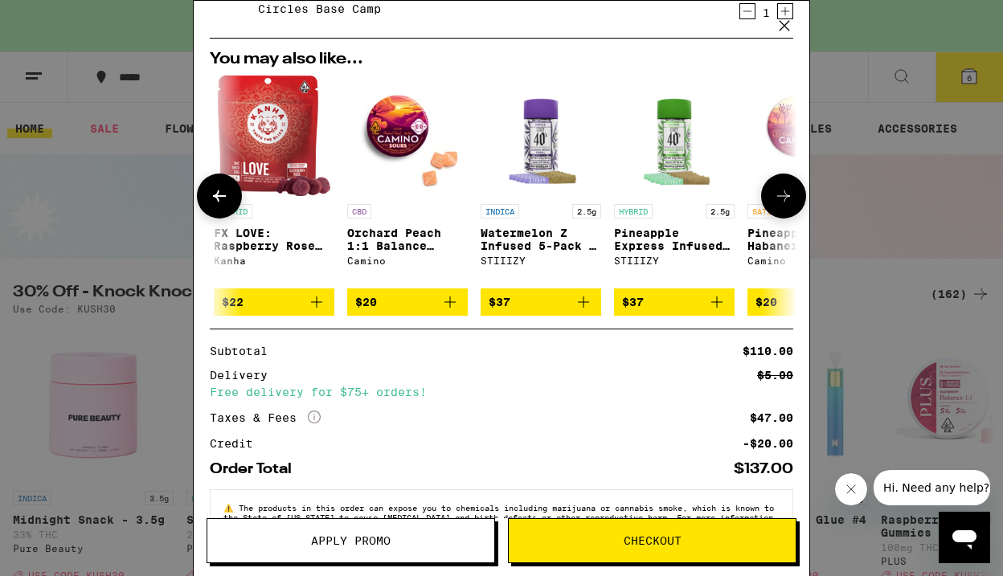
click at [774, 194] on icon at bounding box center [783, 195] width 19 height 19
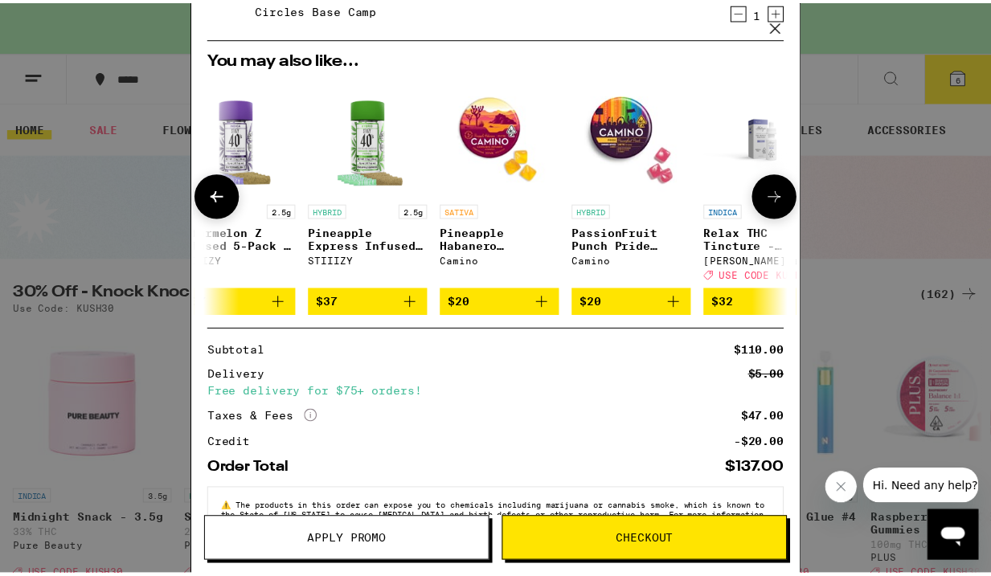
scroll to position [0, 762]
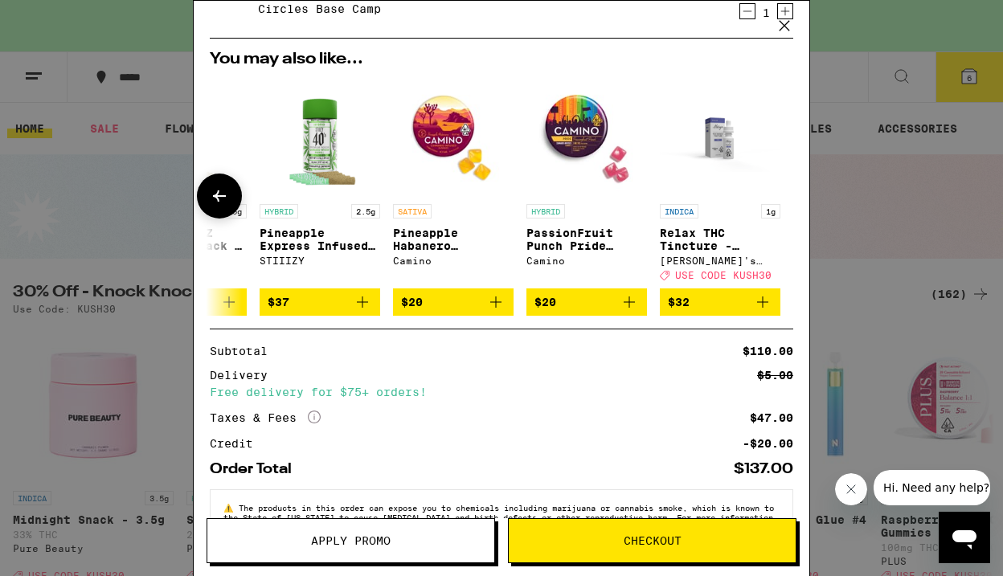
click at [766, 194] on div at bounding box center [783, 196] width 45 height 45
click at [639, 538] on span "Checkout" at bounding box center [652, 540] width 58 height 11
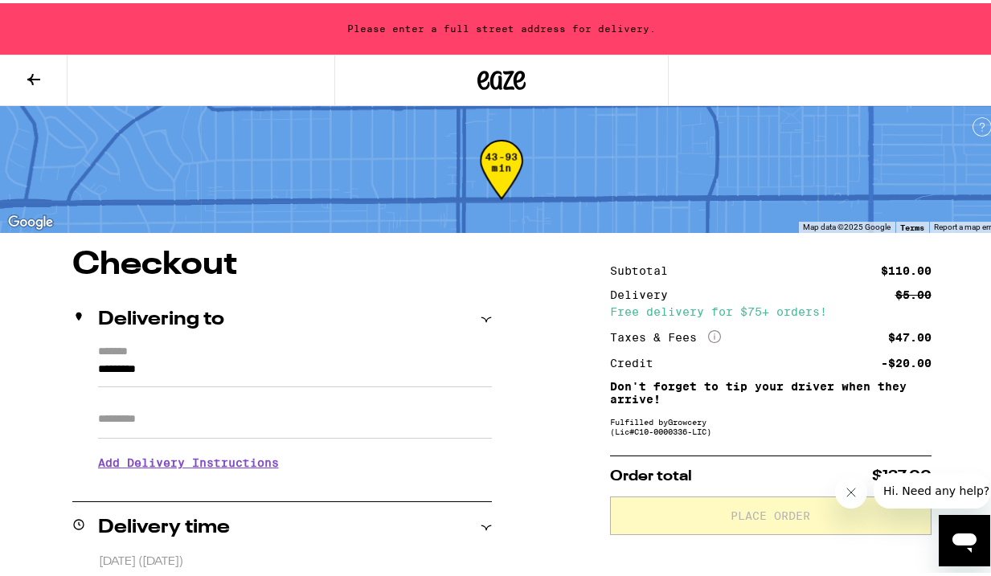
click at [145, 373] on input "*********" at bounding box center [295, 370] width 394 height 27
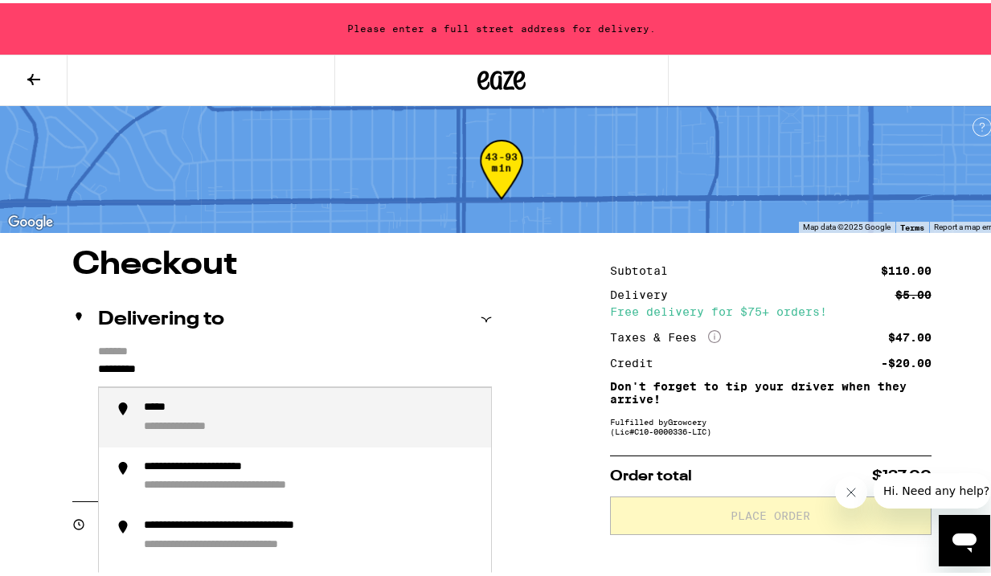
click at [147, 369] on input "*********" at bounding box center [295, 370] width 394 height 27
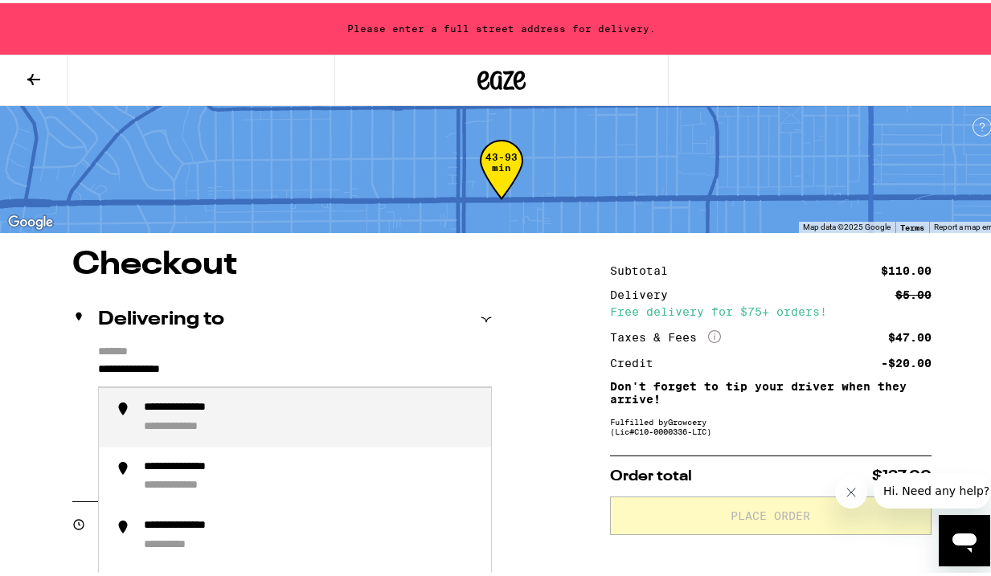
click at [296, 411] on div "**********" at bounding box center [311, 415] width 334 height 34
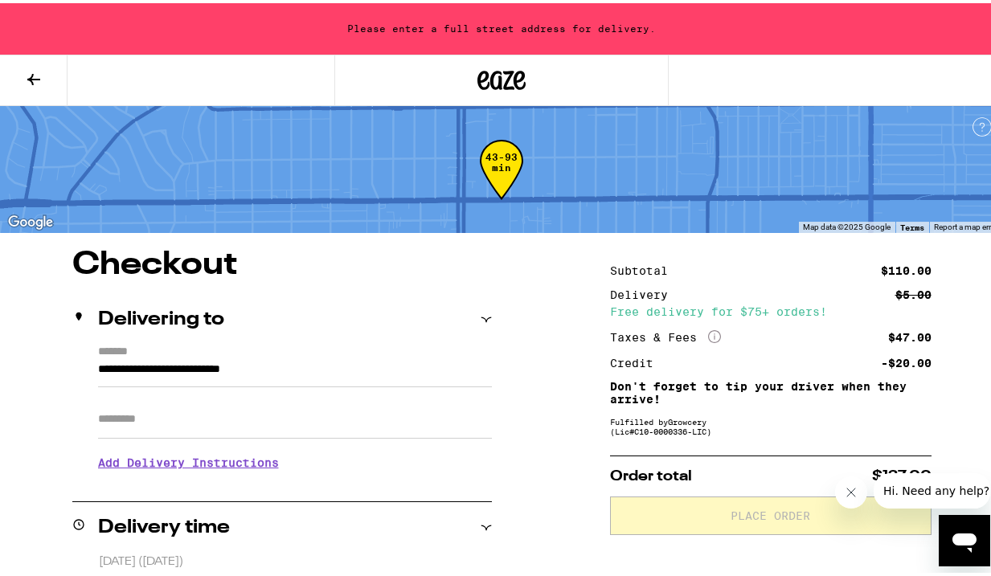
type input "**********"
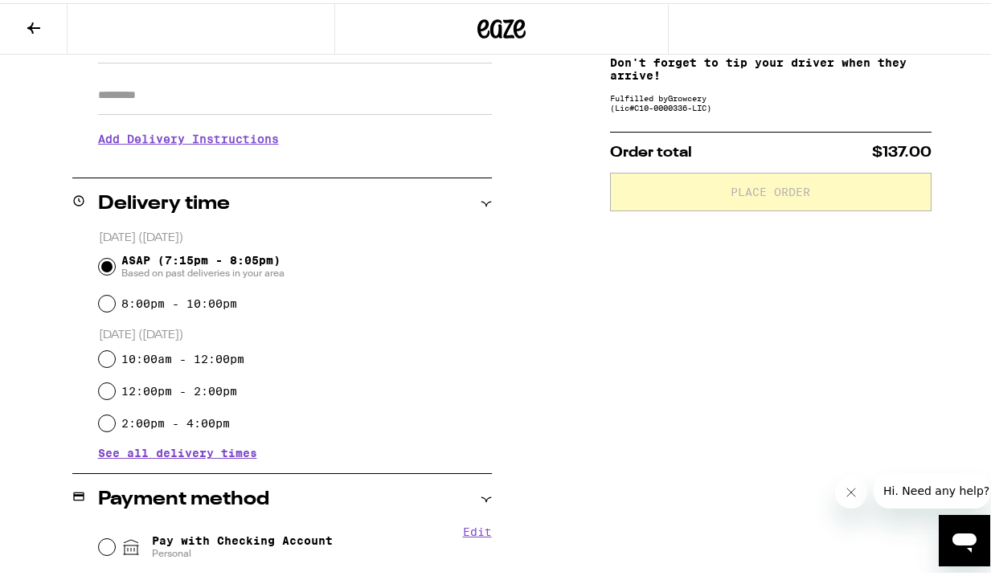
scroll to position [362, 0]
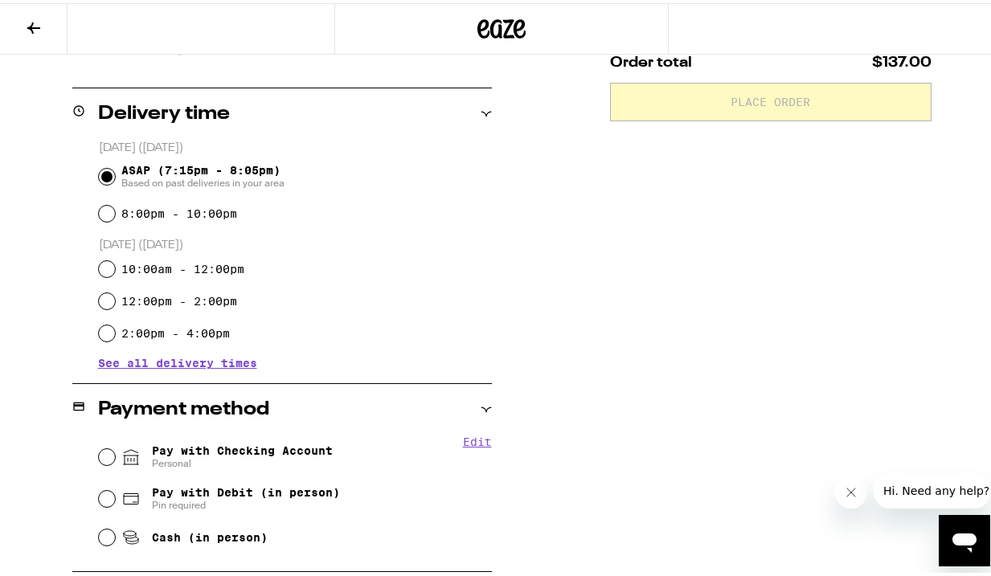
click at [109, 454] on input "Pay with Checking Account Personal" at bounding box center [107, 454] width 16 height 16
radio input "true"
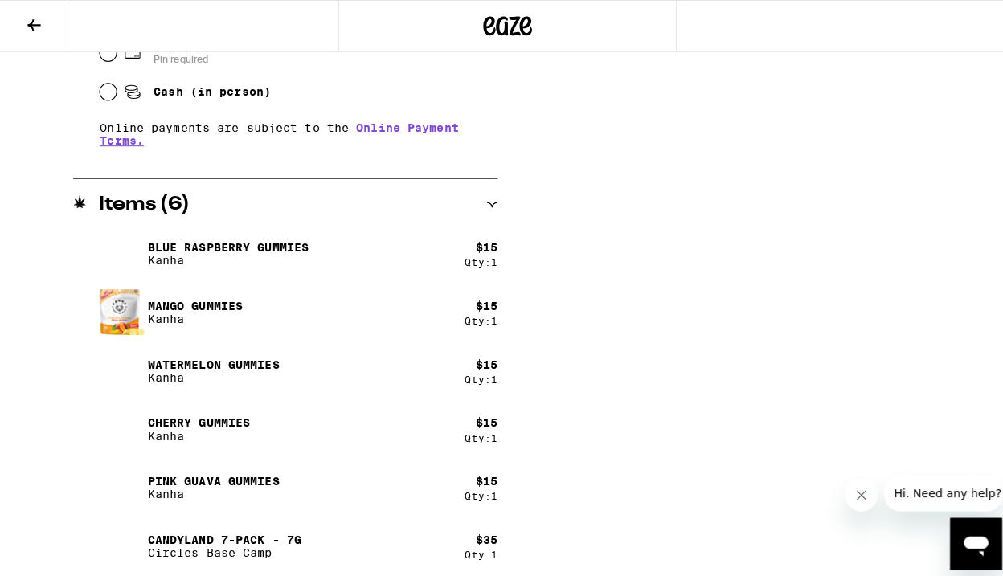
scroll to position [0, 0]
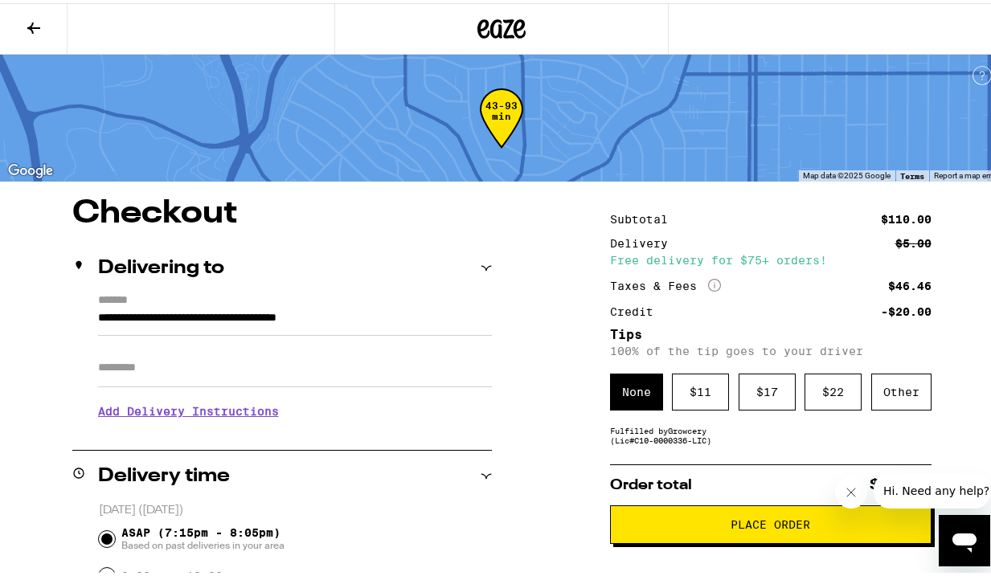
click at [779, 527] on span "Place Order" at bounding box center [770, 521] width 80 height 11
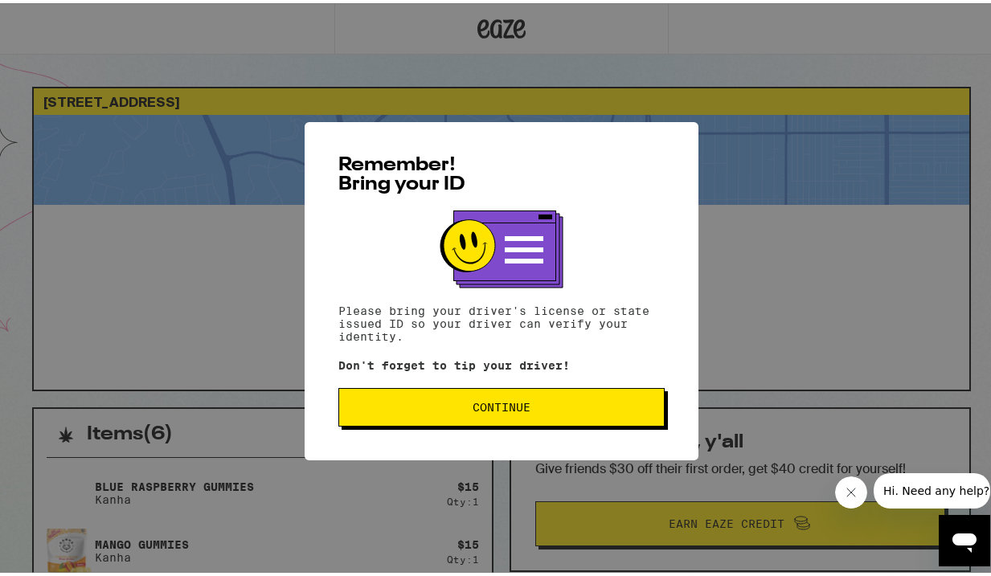
click at [474, 399] on button "Continue" at bounding box center [501, 404] width 326 height 39
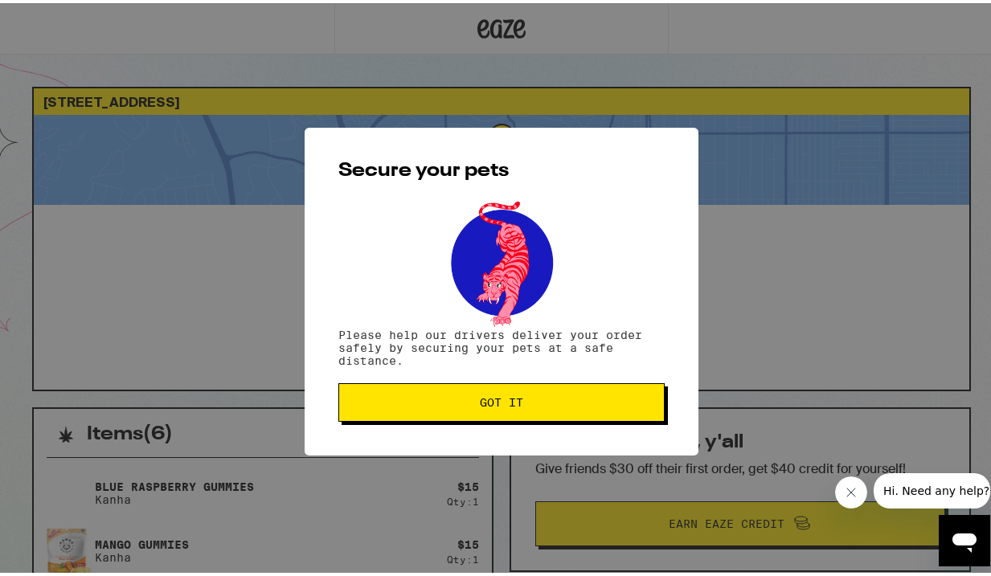
click at [480, 399] on span "Got it" at bounding box center [501, 399] width 43 height 11
